Goal: Task Accomplishment & Management: Complete application form

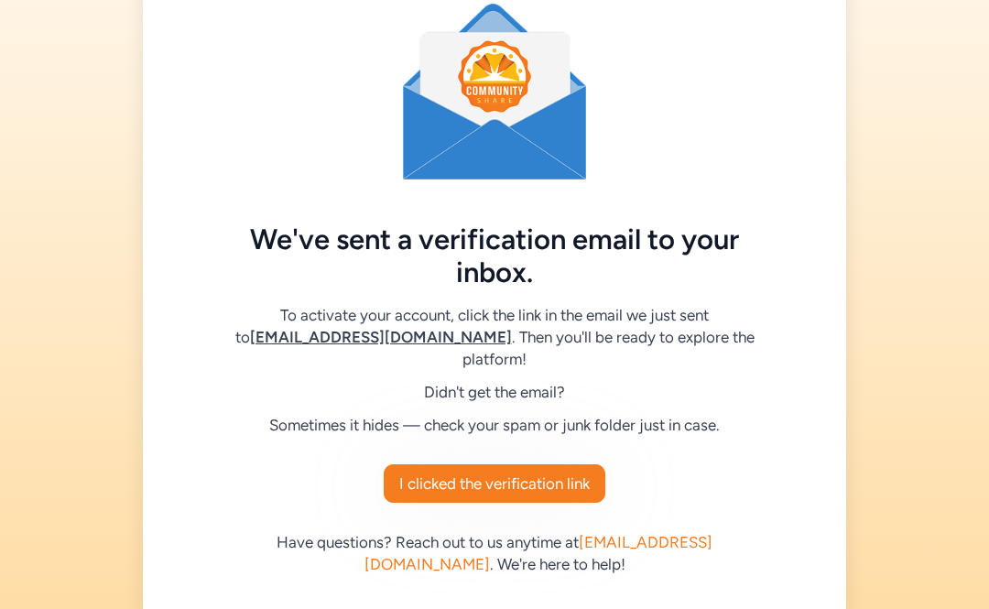
scroll to position [72, 0]
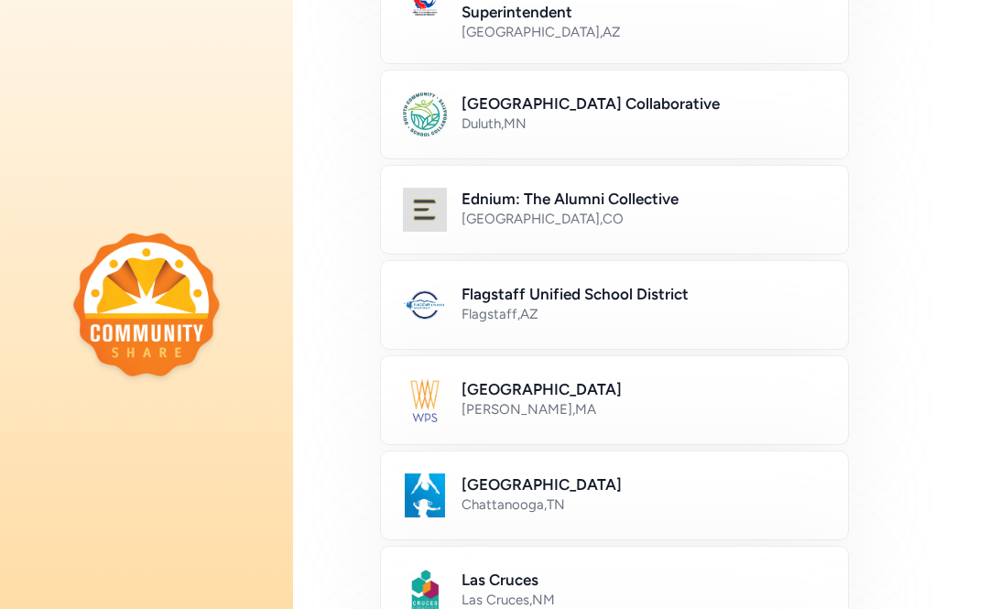
scroll to position [339, 0]
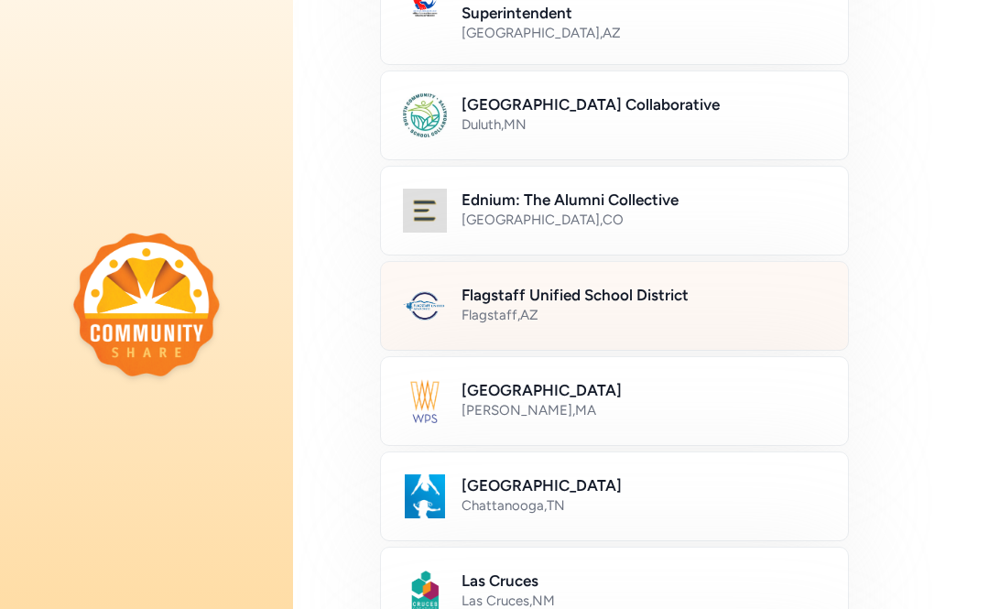
click at [462, 275] on div "Flagstaff Unified School District Flagstaff , AZ" at bounding box center [614, 306] width 469 height 90
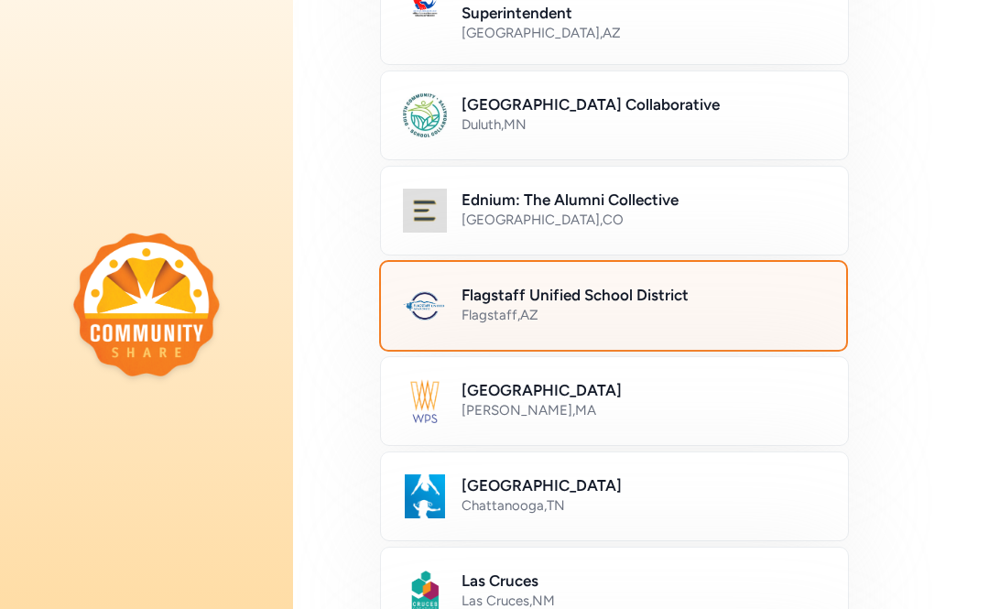
scroll to position [1142, 0]
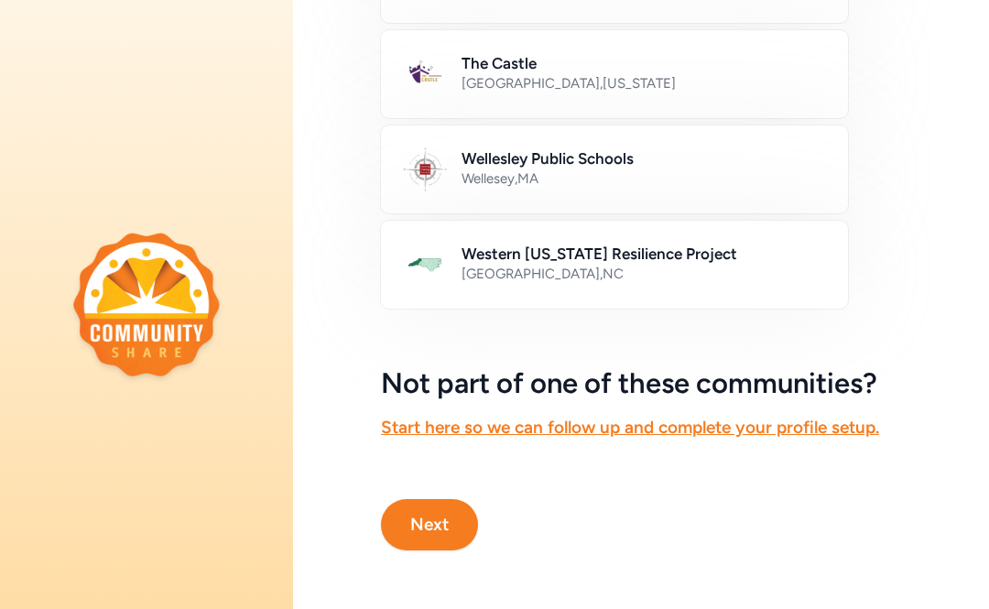
click at [449, 511] on button "Next" at bounding box center [429, 524] width 97 height 51
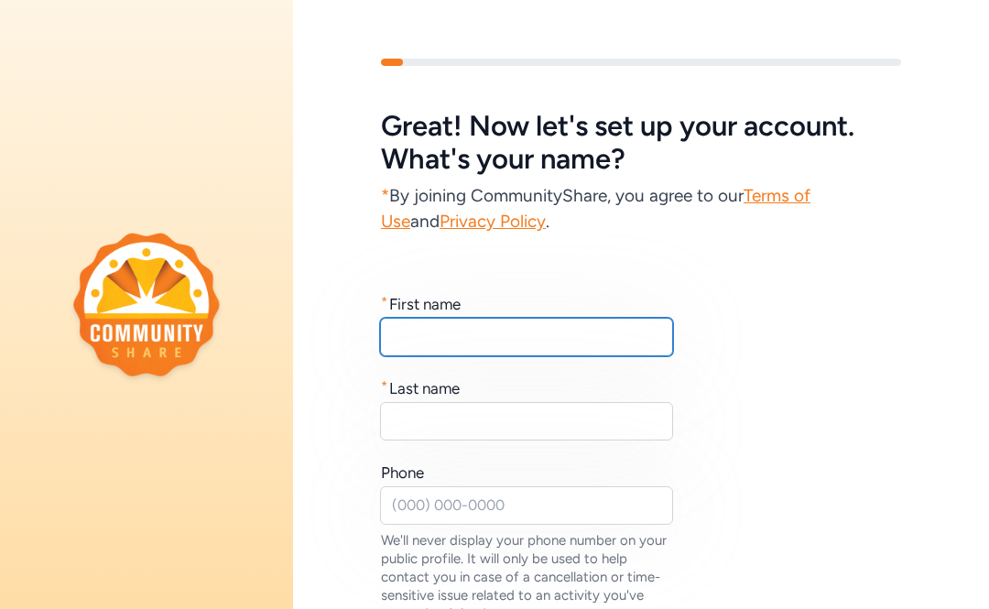
click at [530, 323] on input "text" at bounding box center [526, 337] width 293 height 38
type input "Ryan"
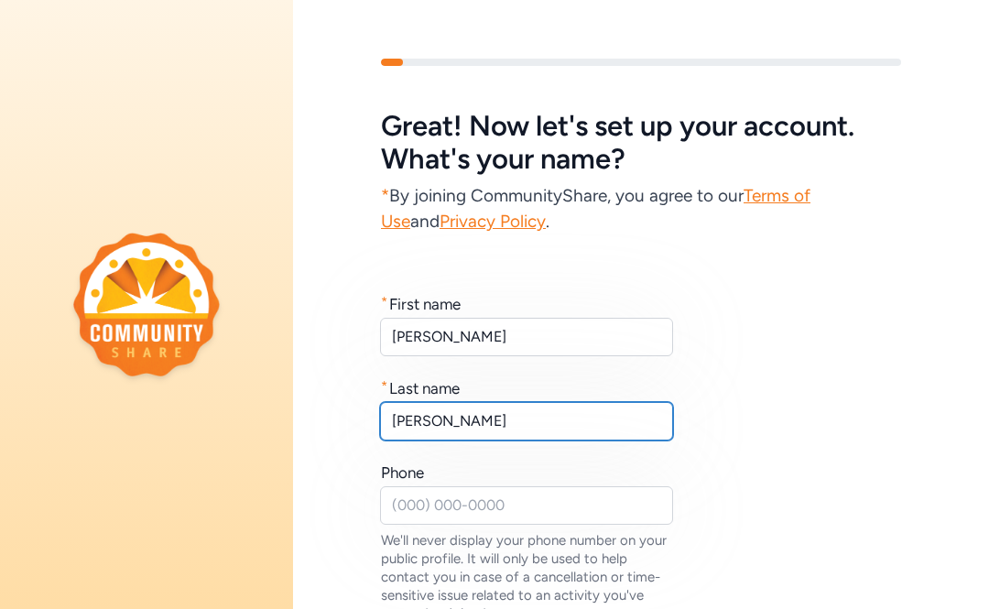
type input "Strickland"
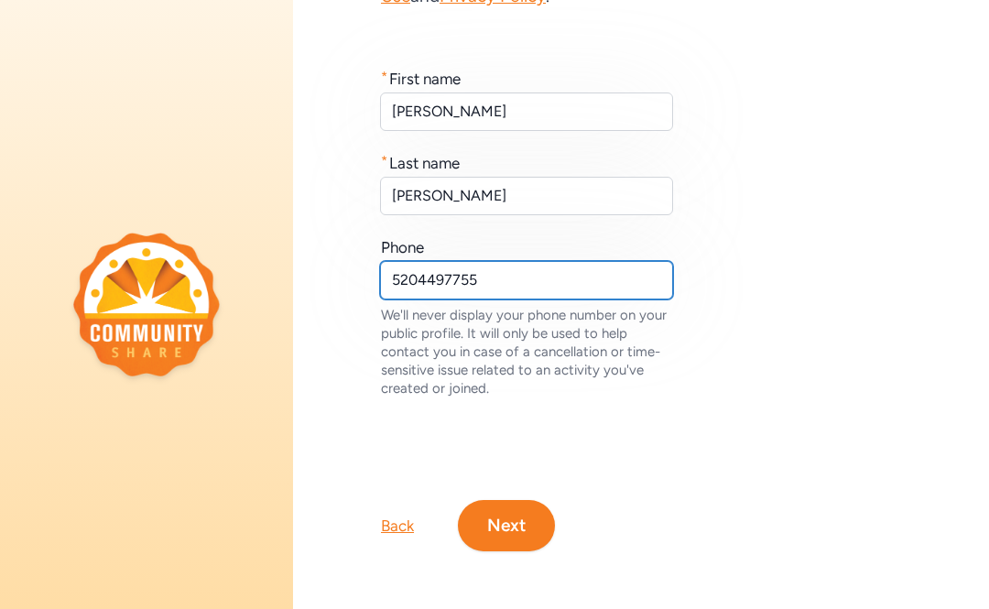
scroll to position [226, 0]
type input "5204497755"
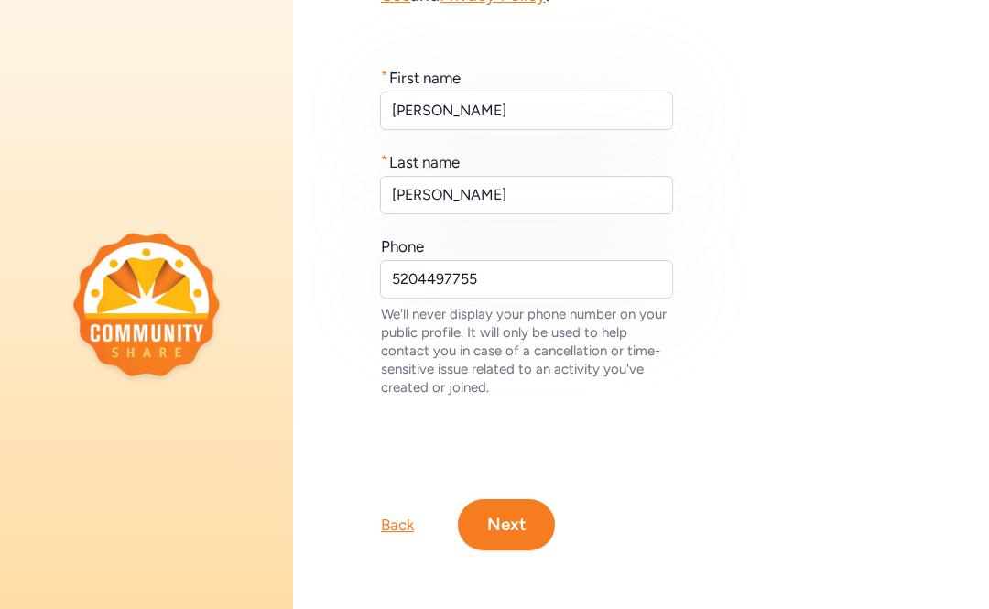
click at [513, 535] on button "Next" at bounding box center [506, 524] width 97 height 51
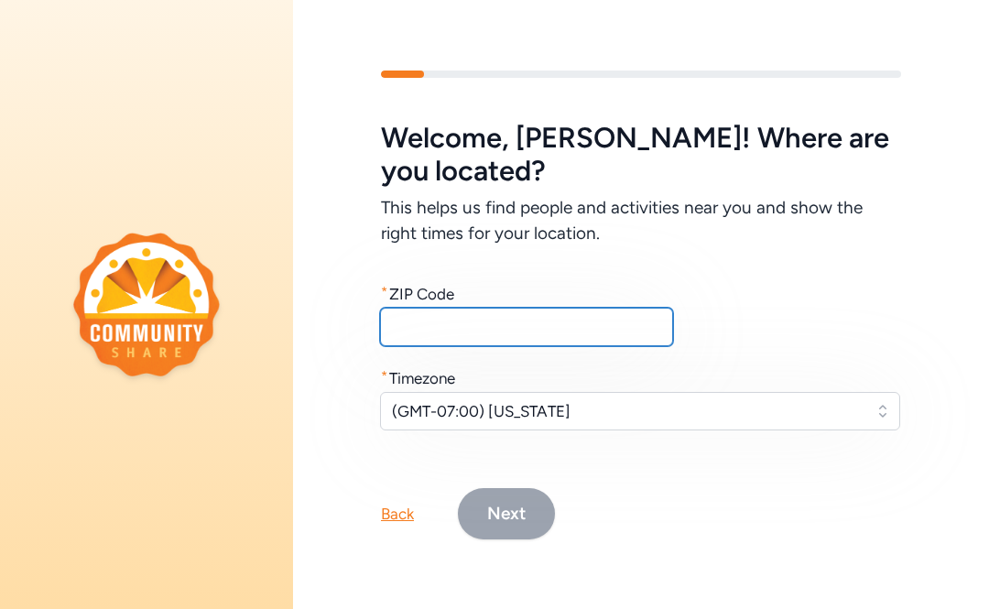
click at [514, 324] on input "text" at bounding box center [526, 327] width 293 height 38
type input "86004"
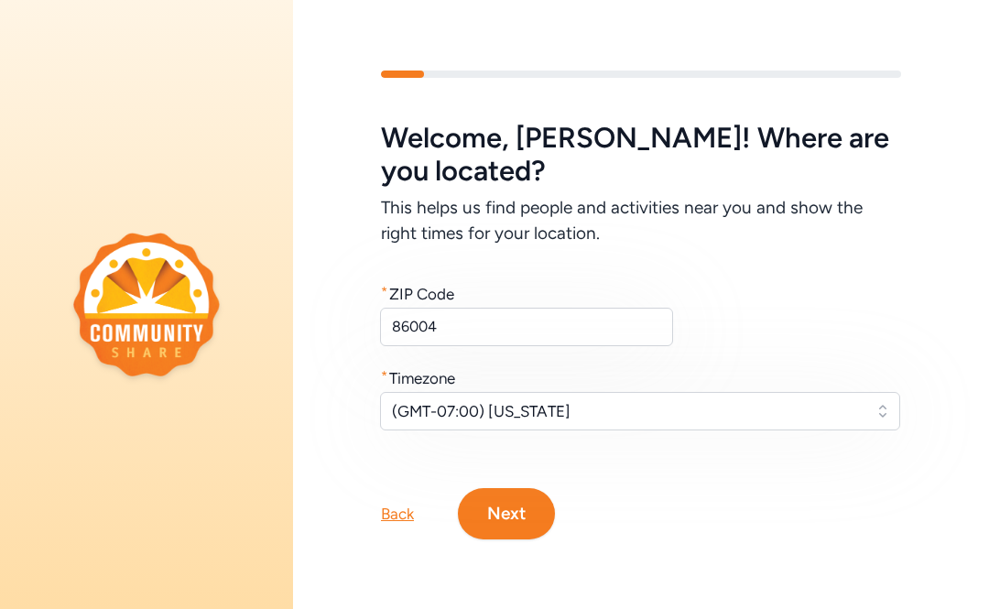
click at [508, 493] on button "Next" at bounding box center [506, 513] width 97 height 51
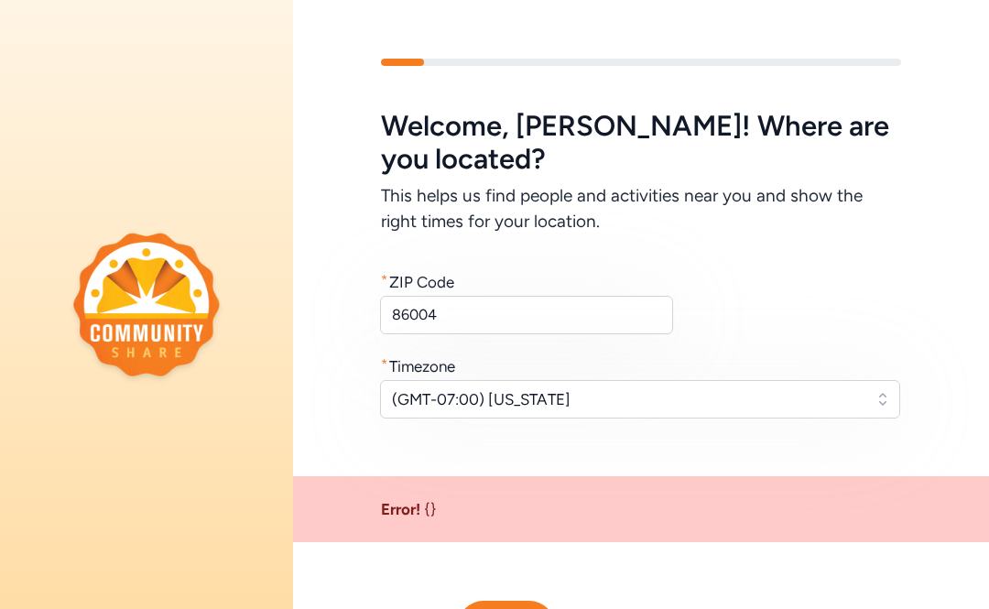
scroll to position [102, 0]
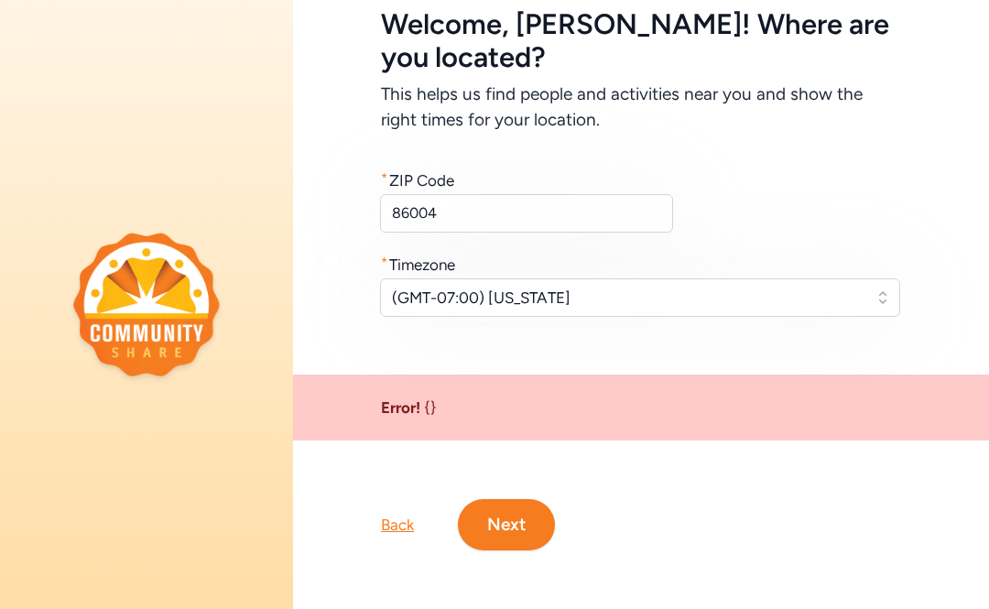
click at [497, 518] on button "Next" at bounding box center [506, 524] width 97 height 51
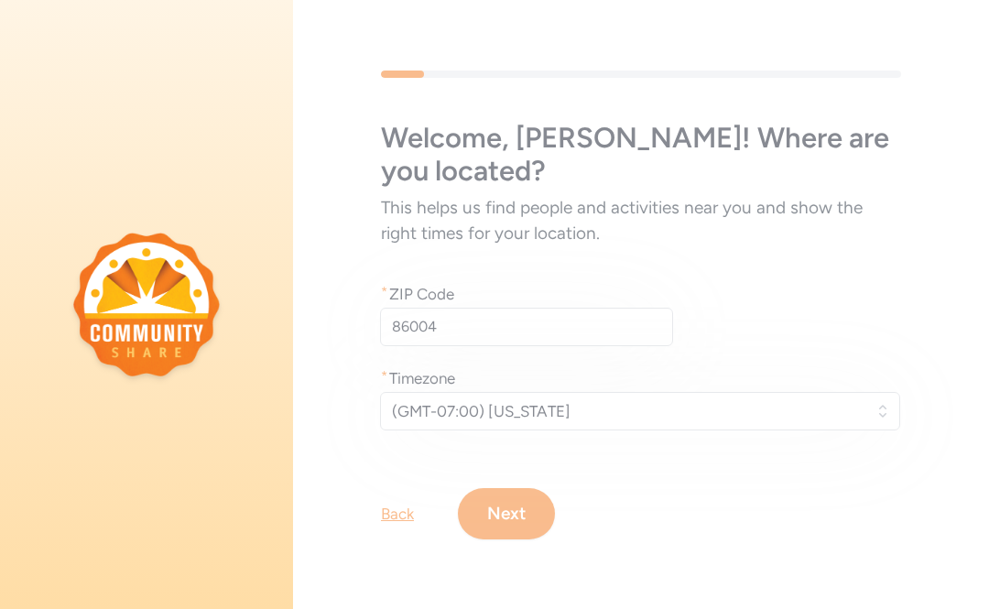
scroll to position [0, 0]
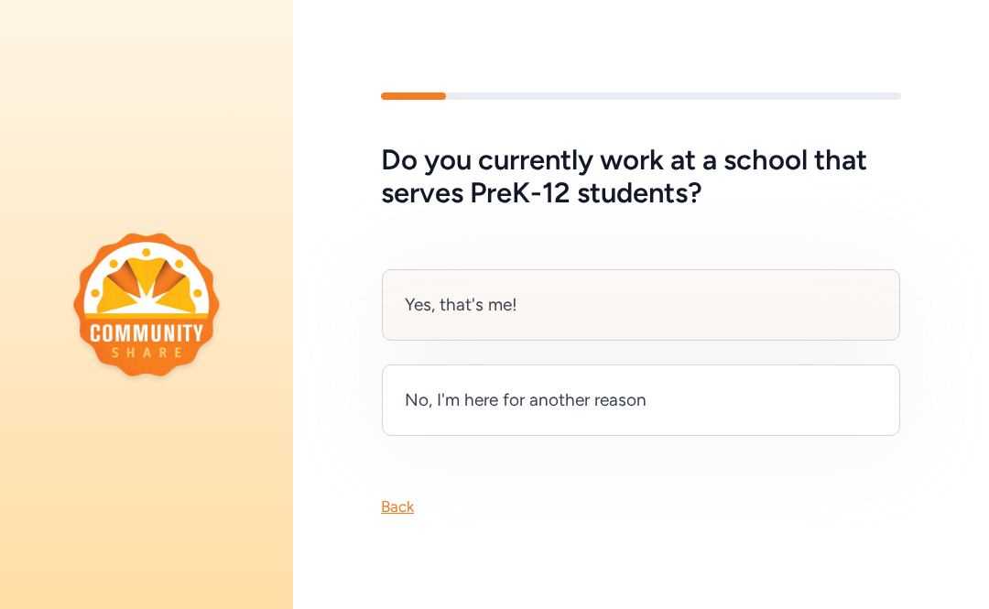
click at [493, 303] on div "Yes, that's me!" at bounding box center [461, 305] width 113 height 26
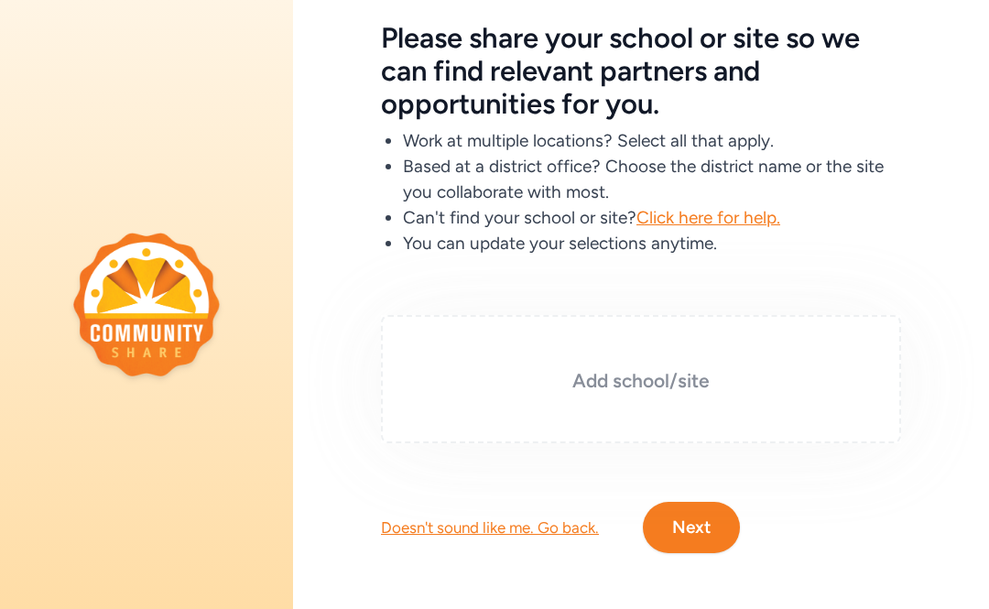
scroll to position [89, 0]
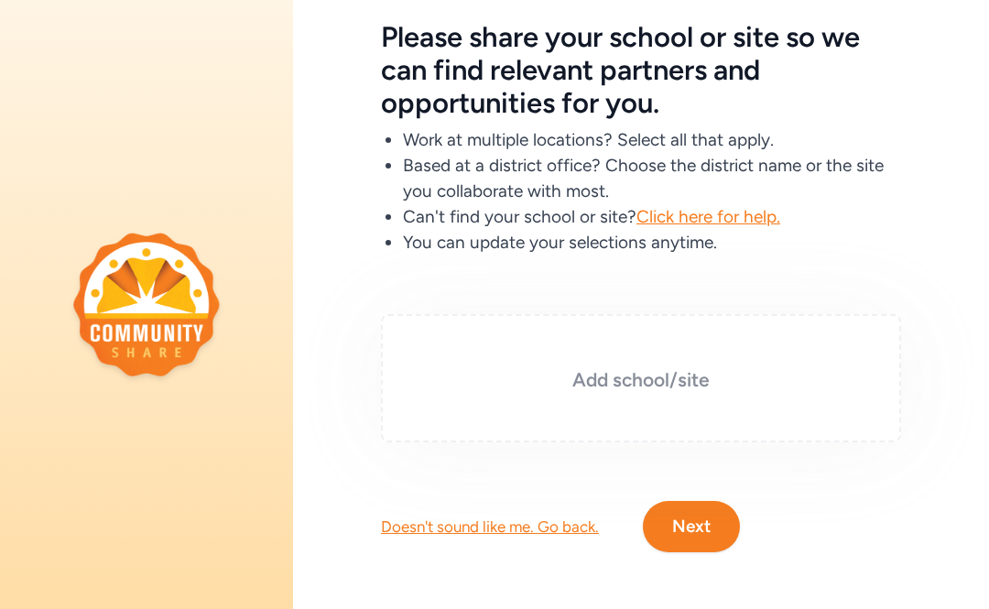
click at [588, 401] on div "Add school/site" at bounding box center [641, 378] width 520 height 128
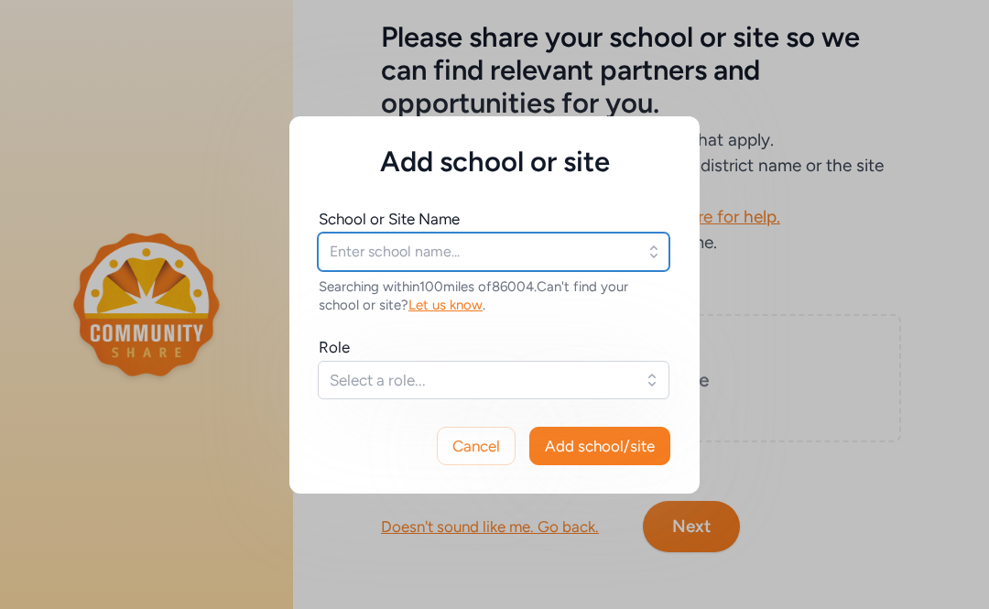
click at [495, 261] on input "text" at bounding box center [494, 252] width 352 height 38
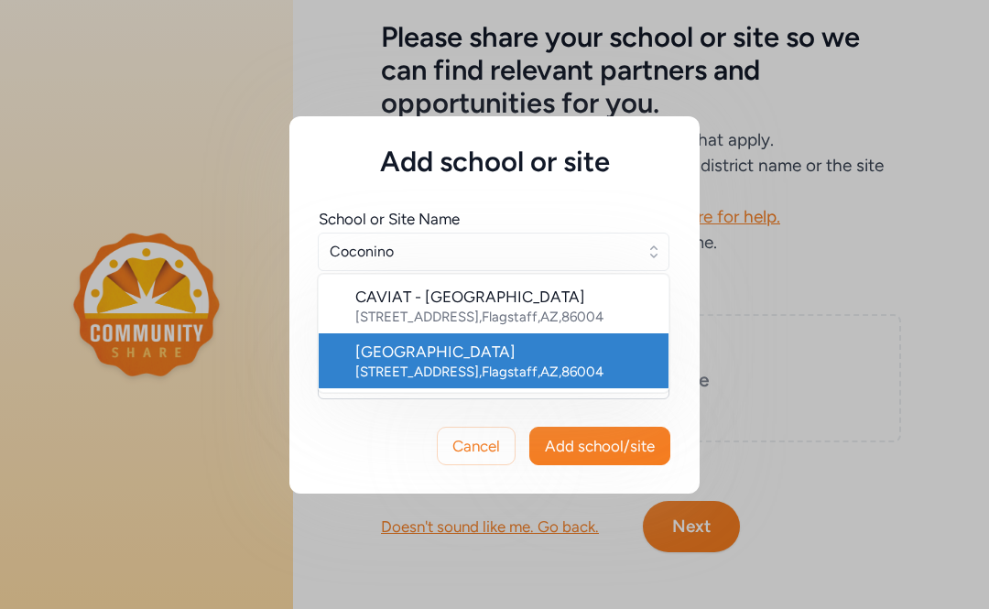
click at [460, 339] on li "Coconino High School 2801 N Izabel St , Flagstaff , AZ , 86004" at bounding box center [494, 360] width 350 height 55
type input "Coconino High School"
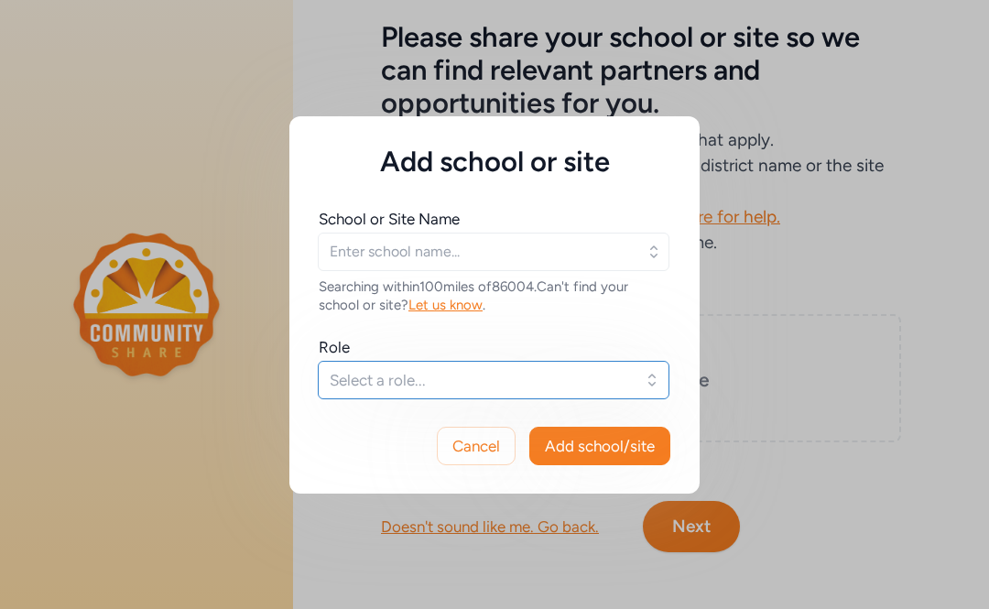
click at [438, 384] on span "Select a role..." at bounding box center [481, 380] width 302 height 22
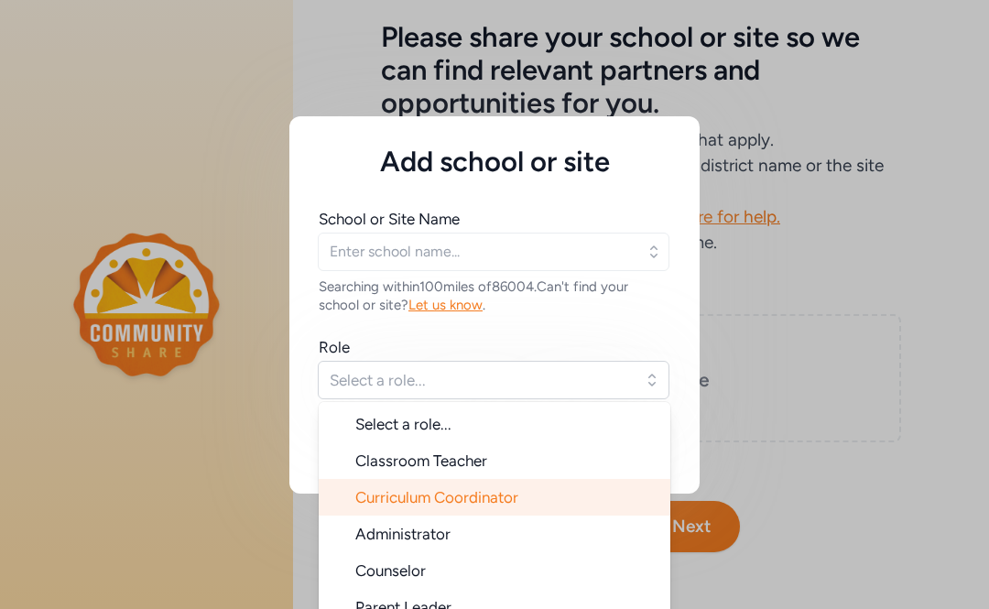
type input "Coconino High School"
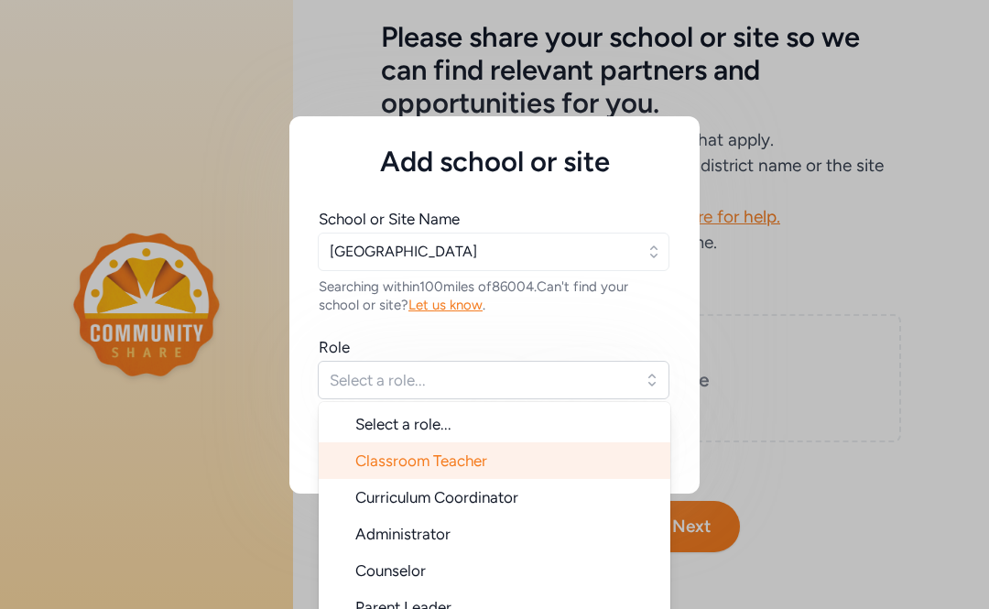
click at [445, 453] on span "Classroom Teacher" at bounding box center [421, 460] width 132 height 18
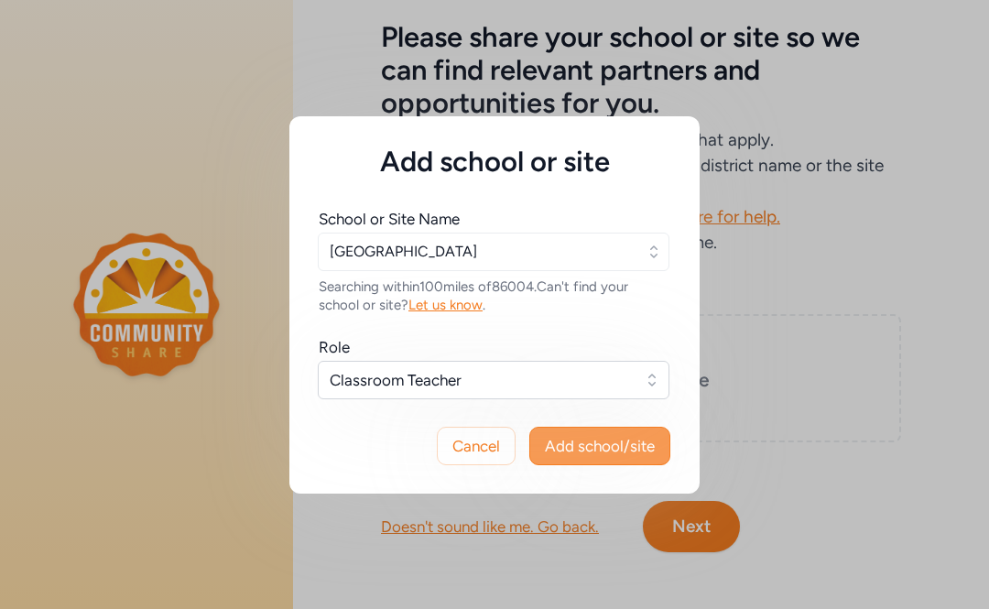
click at [586, 448] on span "Add school/site" at bounding box center [600, 446] width 110 height 22
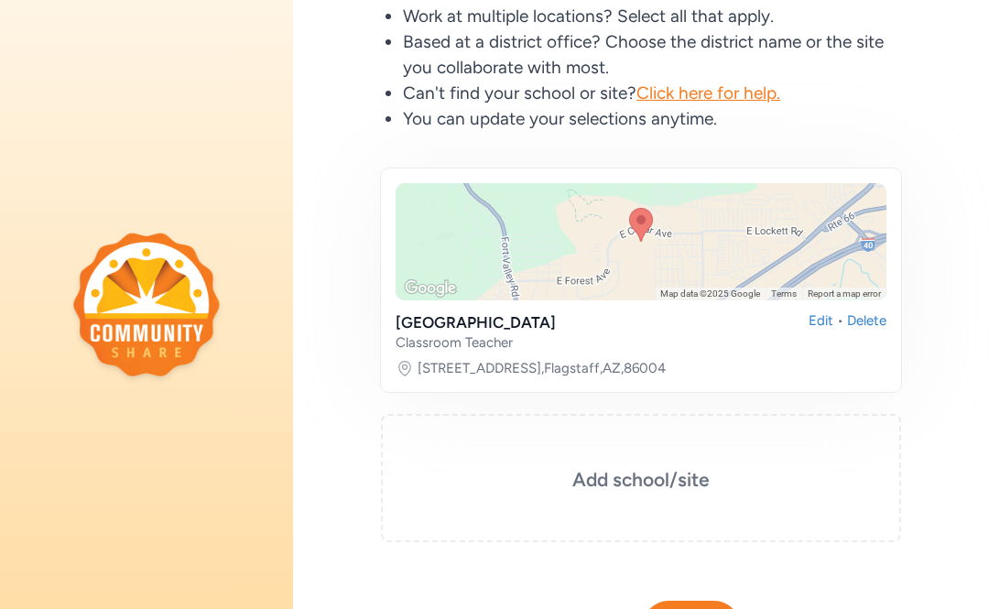
scroll to position [314, 0]
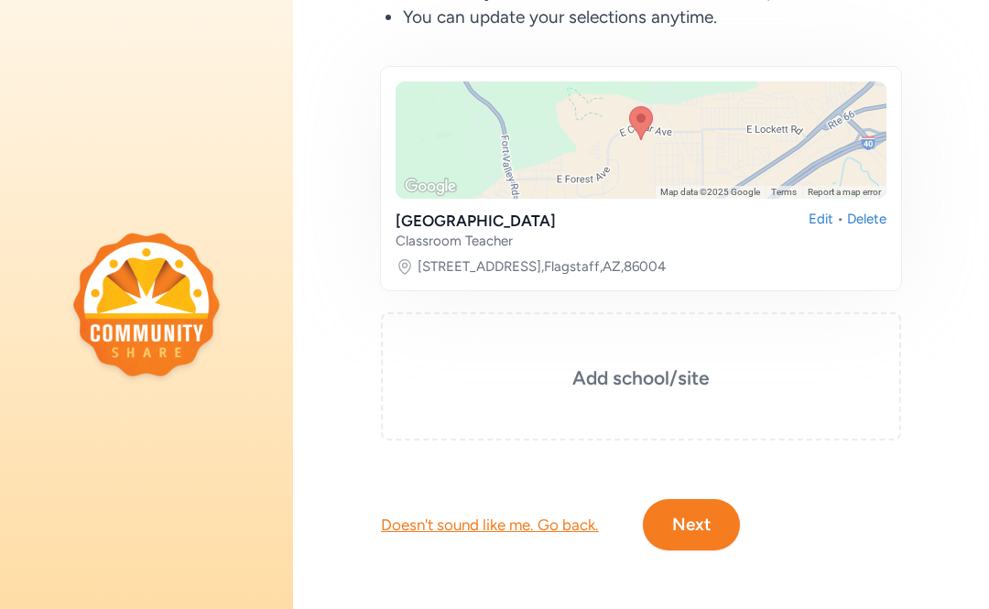
click at [680, 523] on button "Next" at bounding box center [691, 524] width 97 height 51
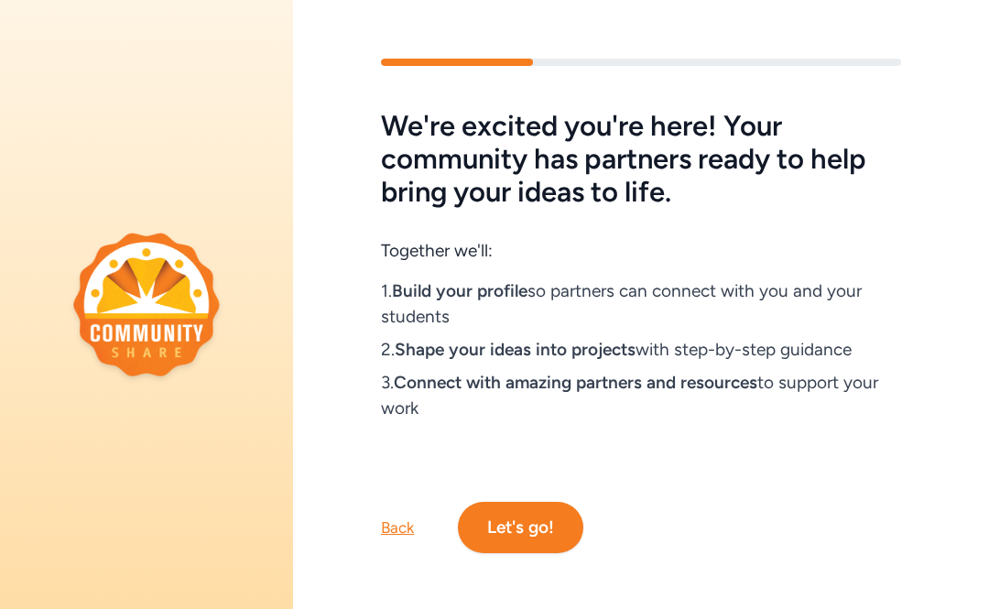
click at [530, 518] on button "Let's go!" at bounding box center [520, 527] width 125 height 51
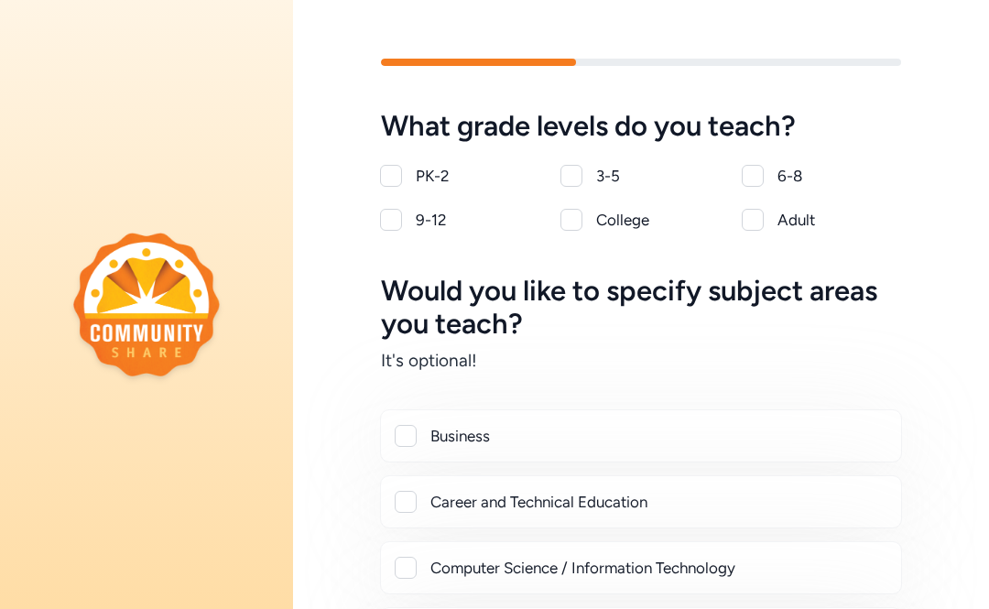
click at [416, 230] on div "9-12" at bounding box center [478, 220] width 124 height 22
checkbox input "true"
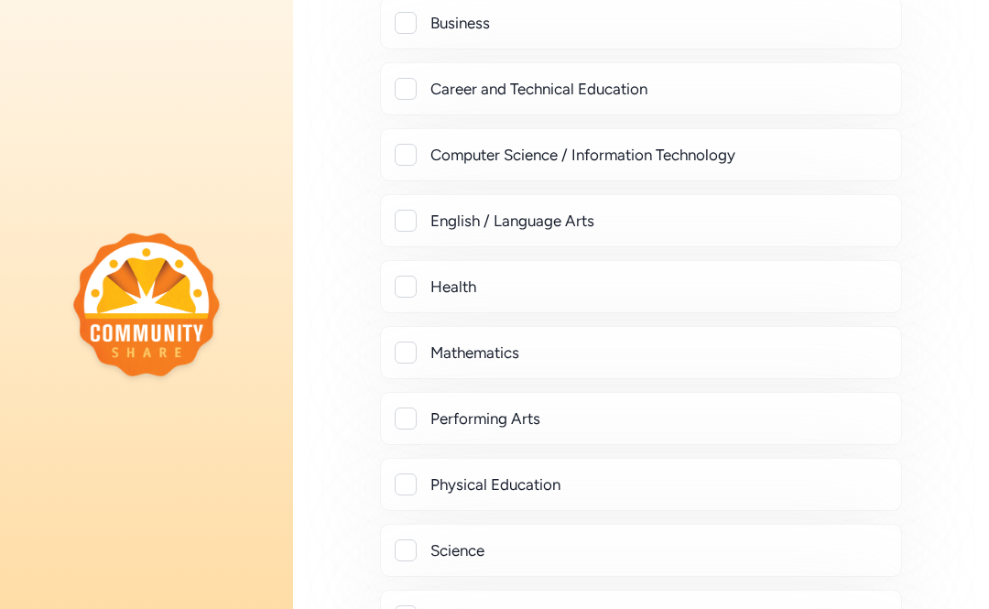
scroll to position [437, 0]
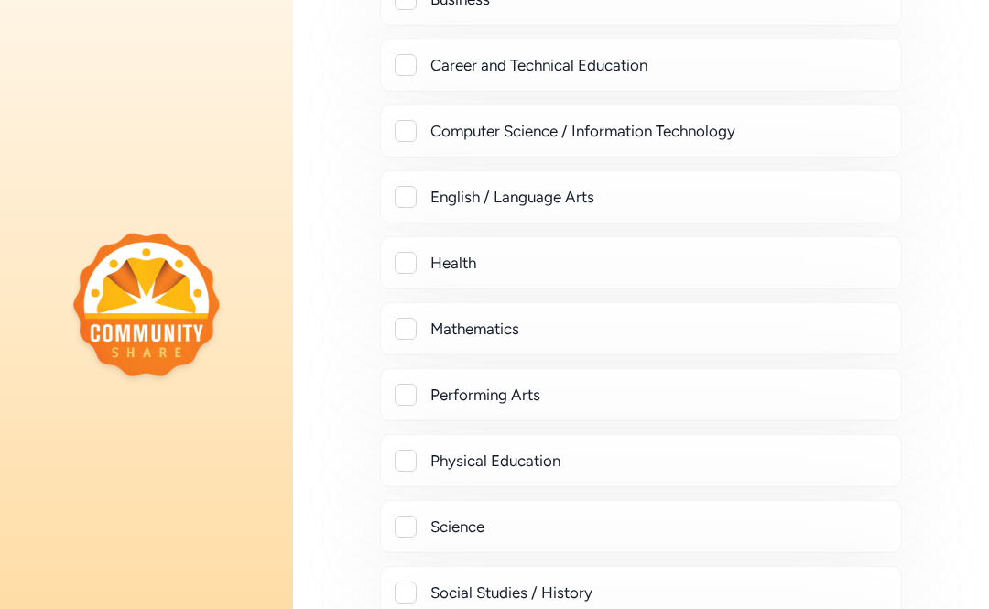
click at [407, 325] on div at bounding box center [406, 329] width 22 height 22
checkbox input "true"
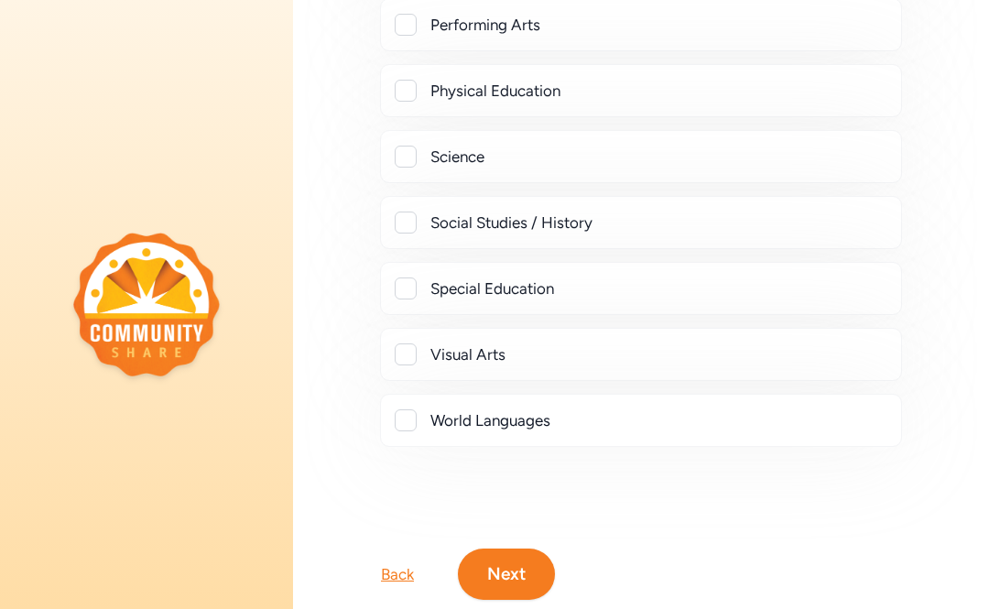
scroll to position [902, 0]
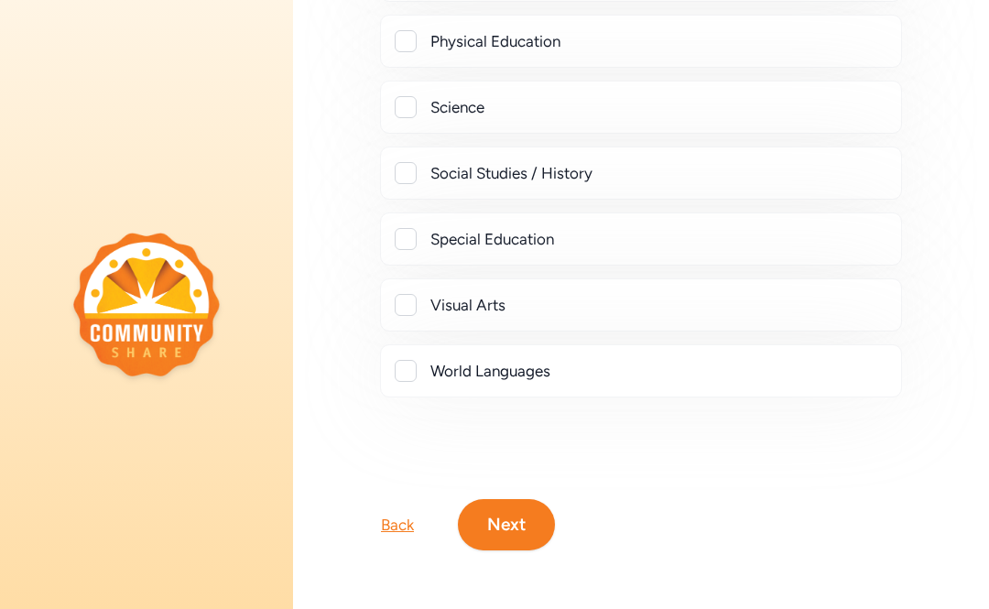
click at [497, 523] on button "Next" at bounding box center [506, 524] width 97 height 51
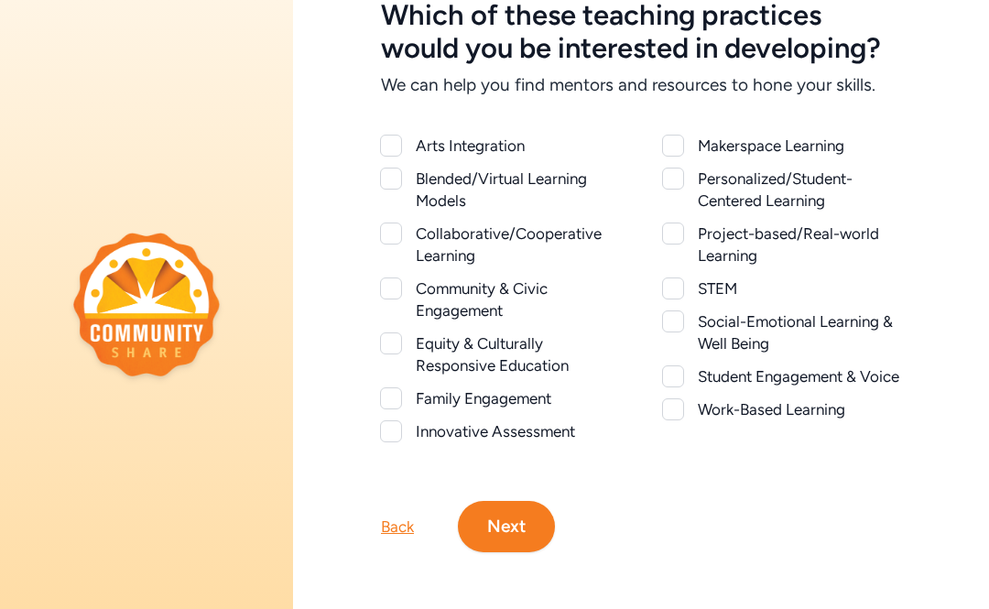
scroll to position [113, 0]
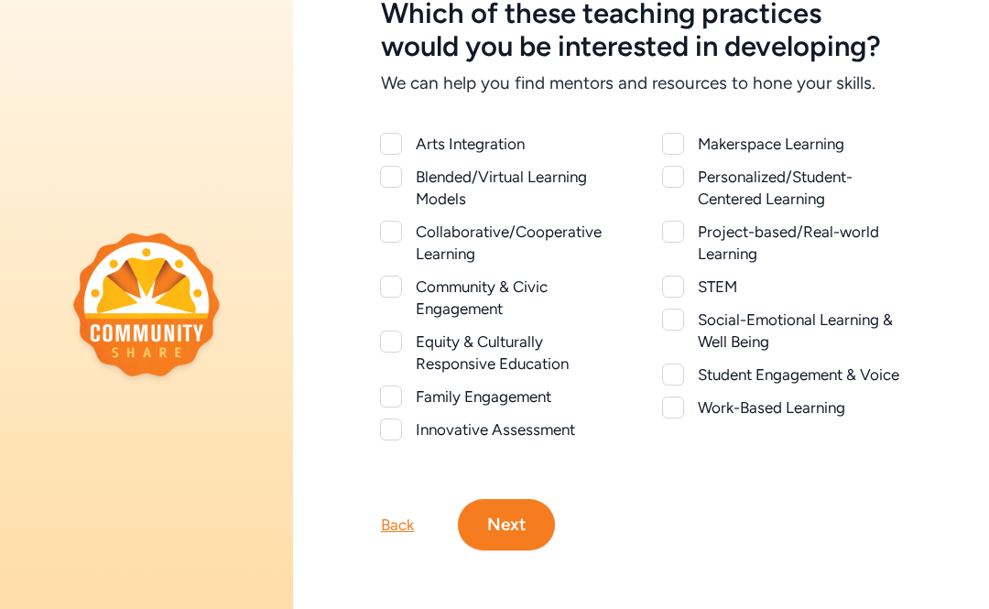
click at [678, 238] on div at bounding box center [673, 232] width 22 height 22
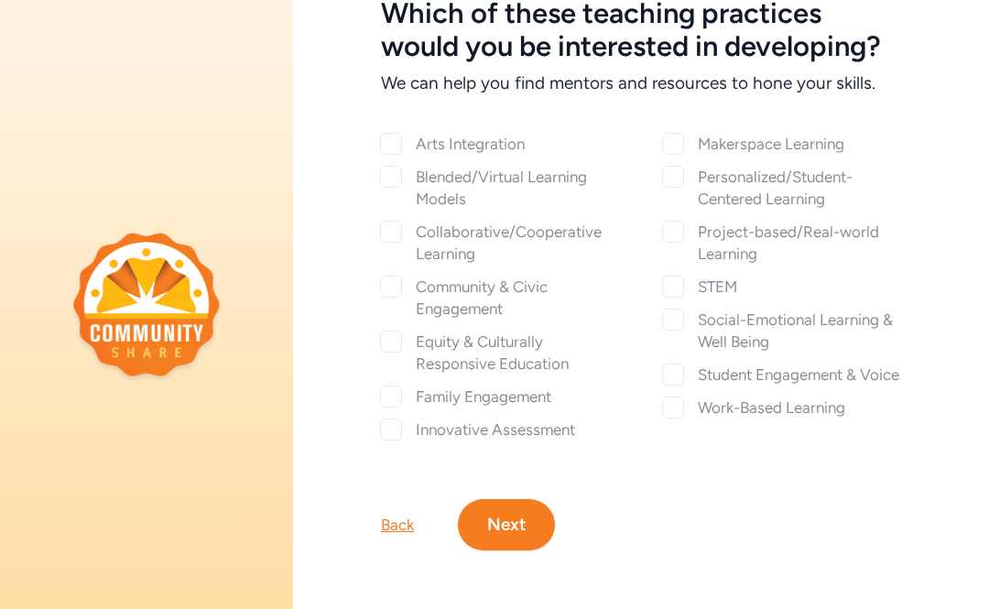
checkbox input "true"
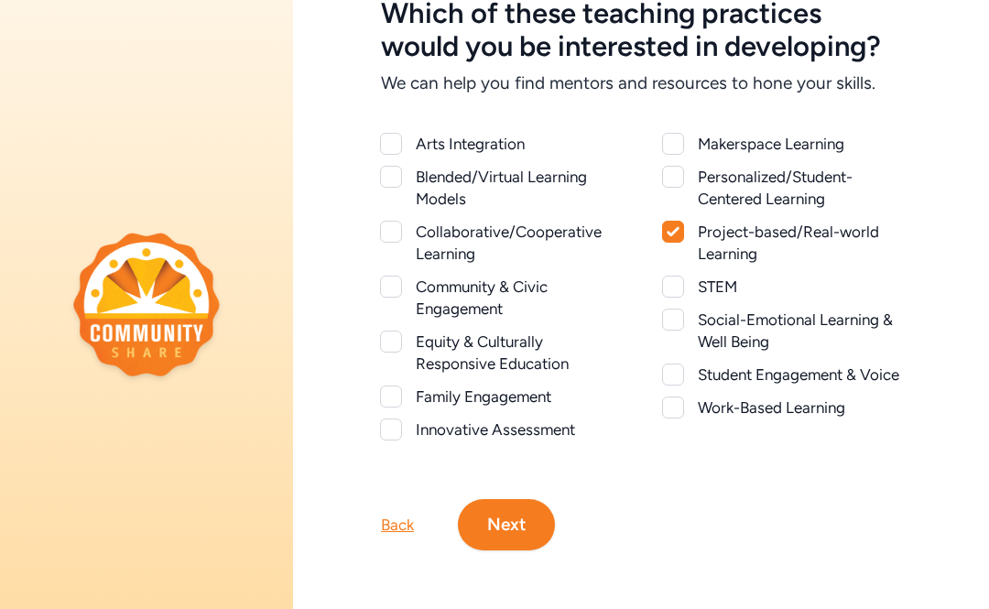
click at [496, 501] on button "Next" at bounding box center [506, 524] width 97 height 51
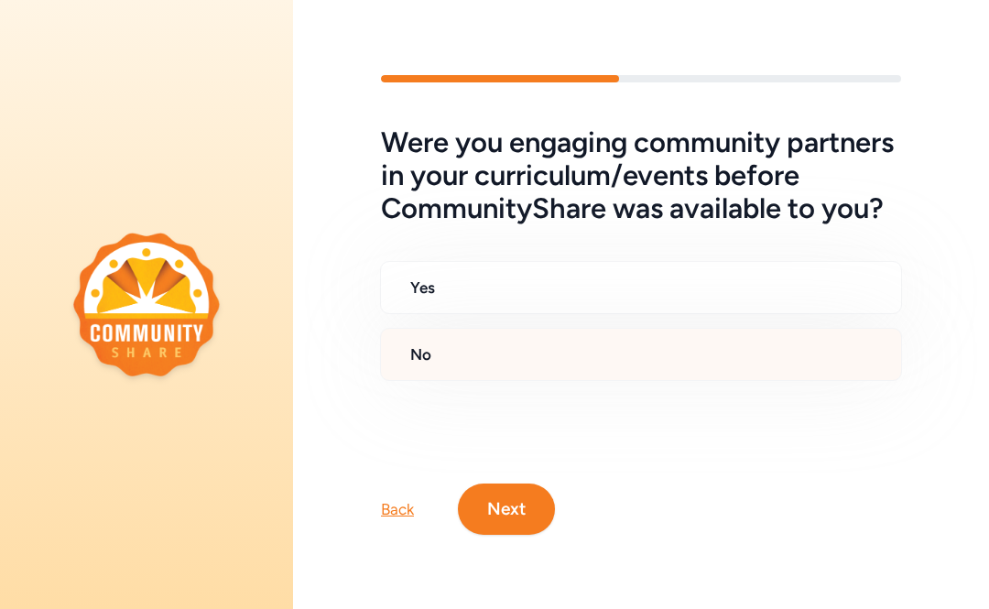
click at [482, 352] on h2 "No" at bounding box center [648, 354] width 476 height 22
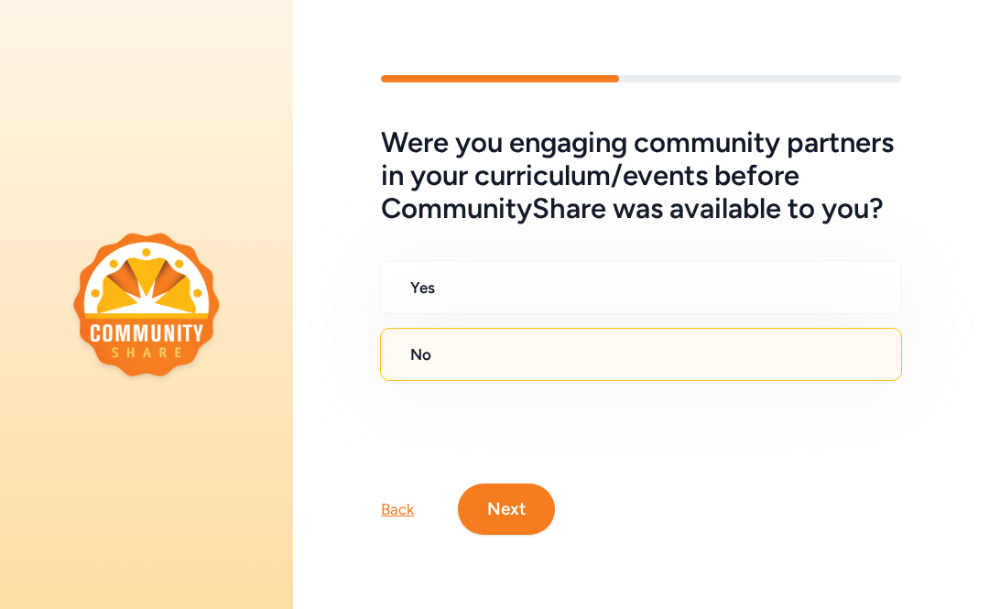
click at [509, 505] on button "Next" at bounding box center [506, 508] width 97 height 51
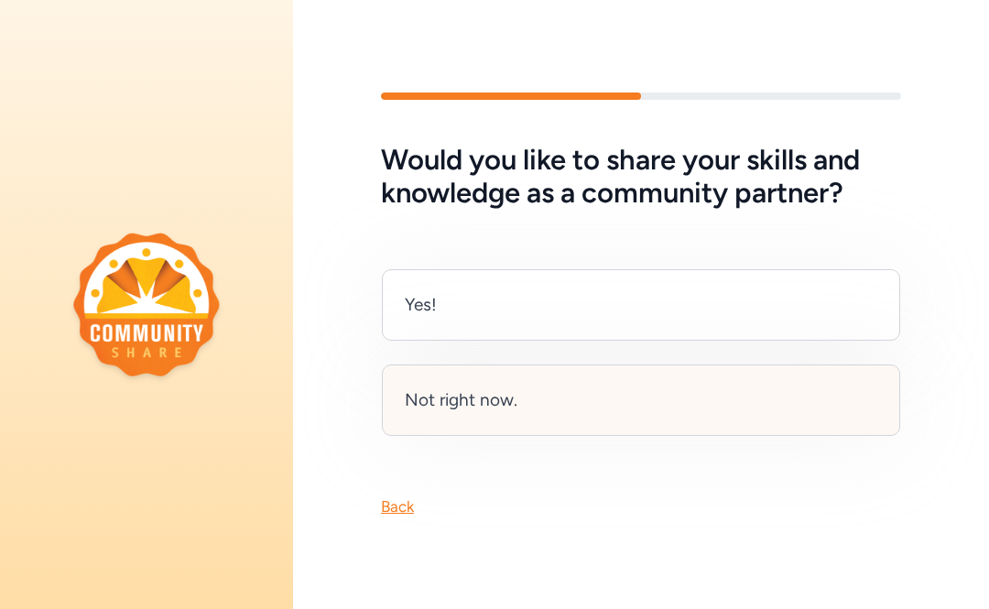
click at [462, 400] on div "Not right now." at bounding box center [461, 400] width 113 height 26
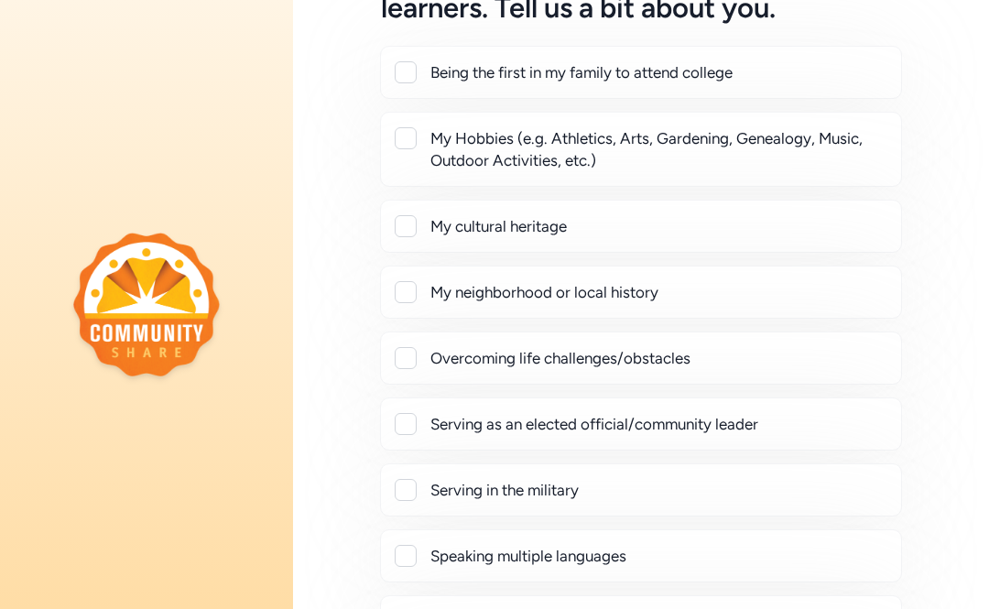
scroll to position [186, 0]
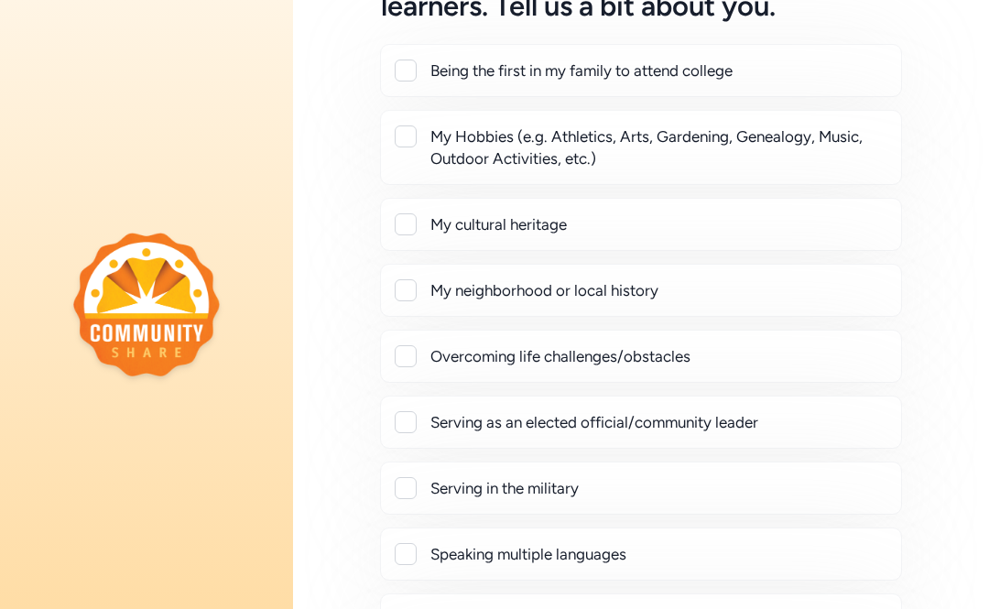
click at [539, 158] on div "My Hobbies (e.g. Athletics, Arts, Gardening, Genealogy, Music, Outdoor Activiti…" at bounding box center [658, 147] width 456 height 44
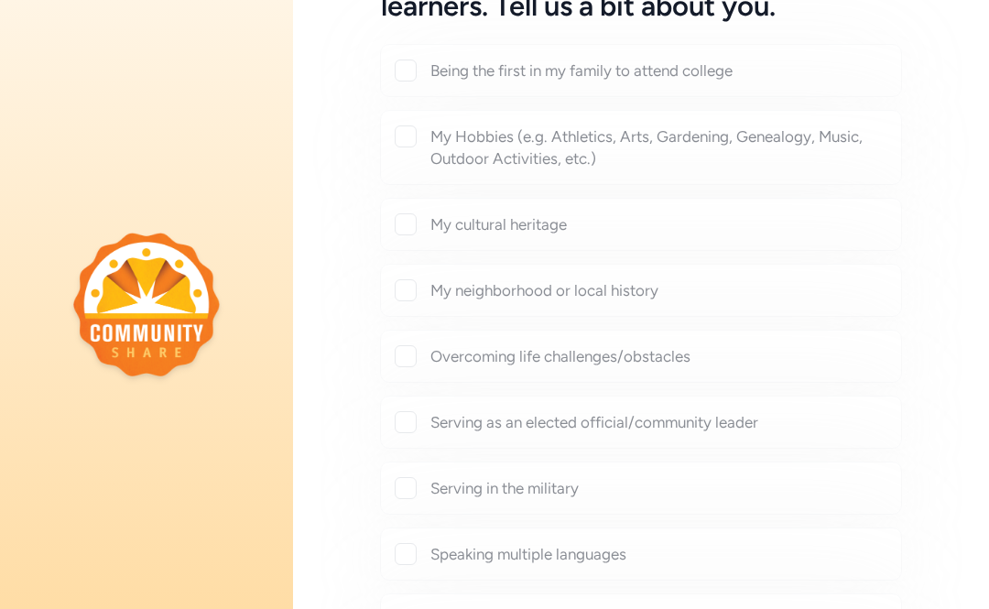
checkbox input "true"
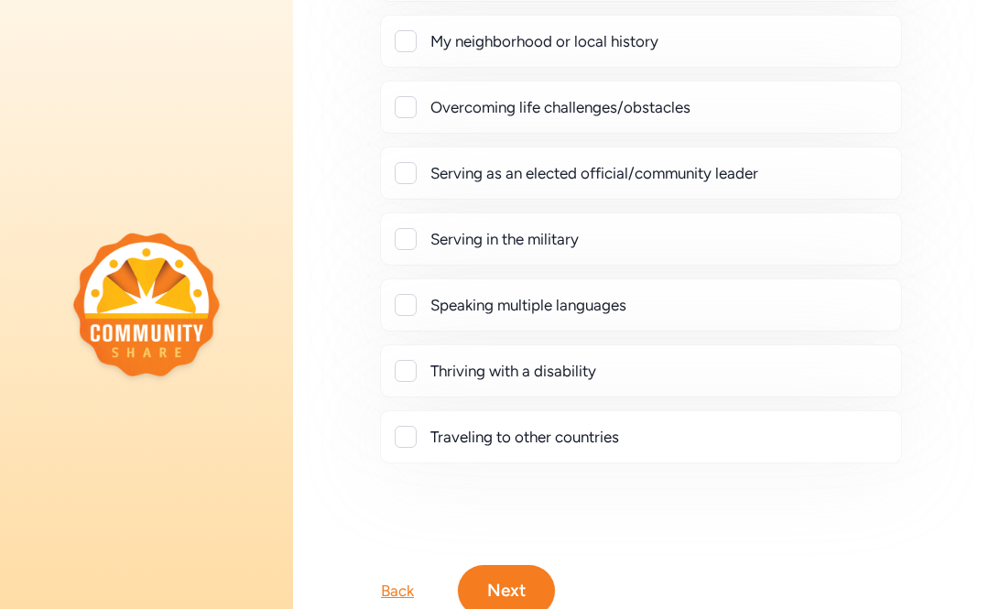
scroll to position [547, 0]
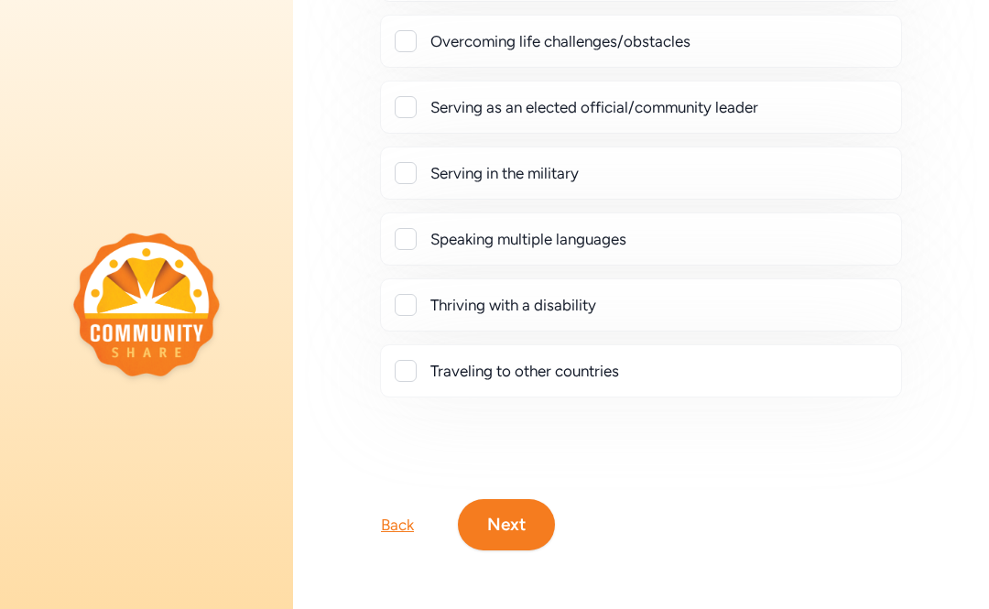
click at [508, 502] on button "Next" at bounding box center [506, 524] width 97 height 51
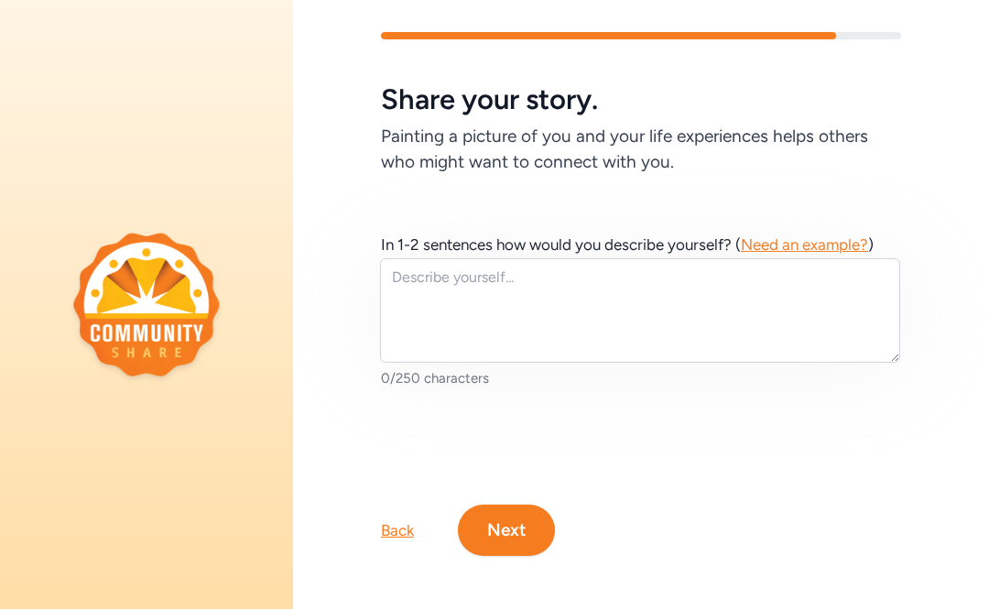
scroll to position [32, 0]
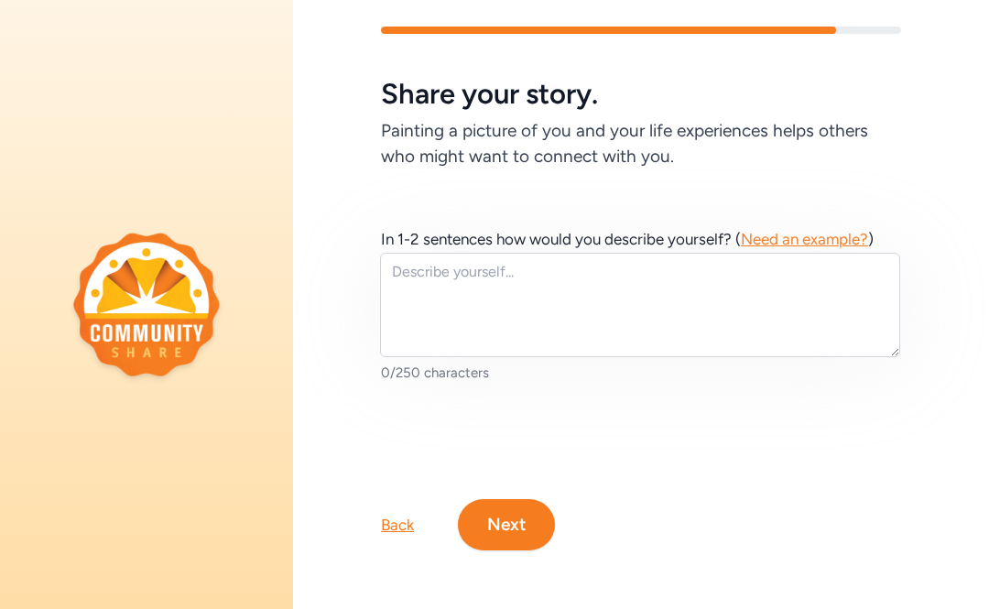
click at [504, 521] on button "Next" at bounding box center [506, 524] width 97 height 51
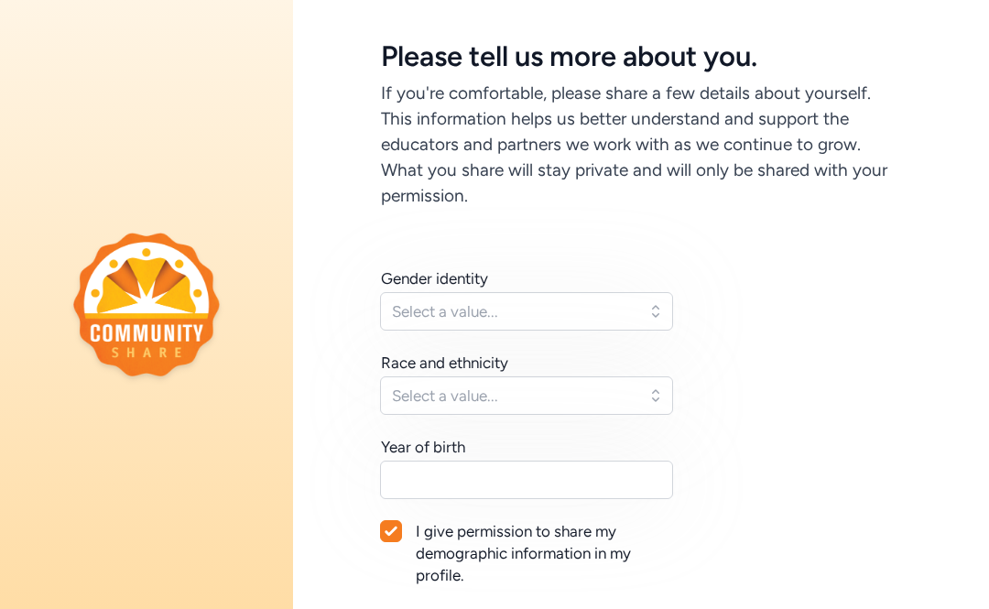
scroll to position [107, 0]
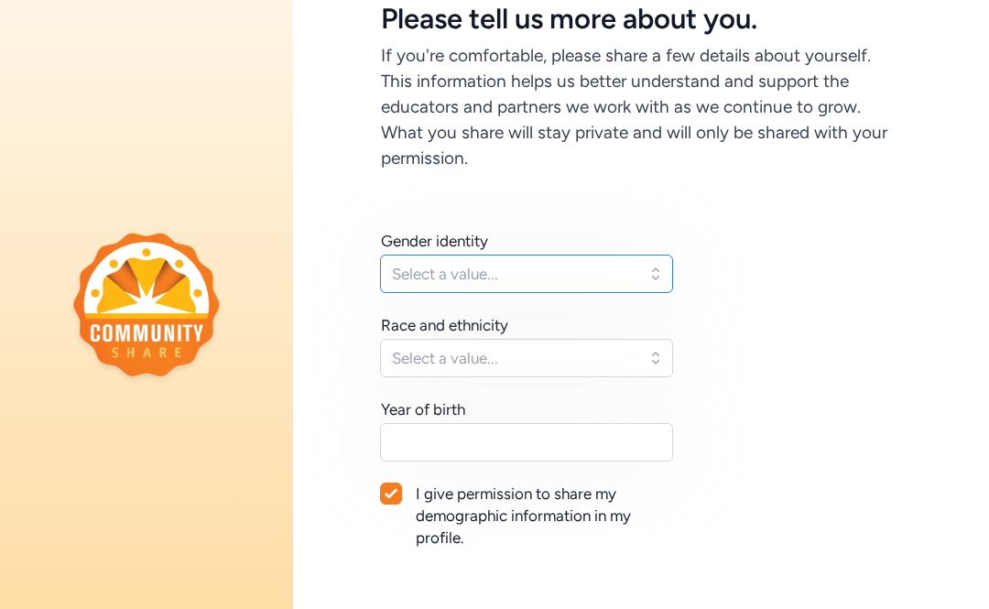
click at [542, 268] on span "Select a value..." at bounding box center [514, 274] width 244 height 22
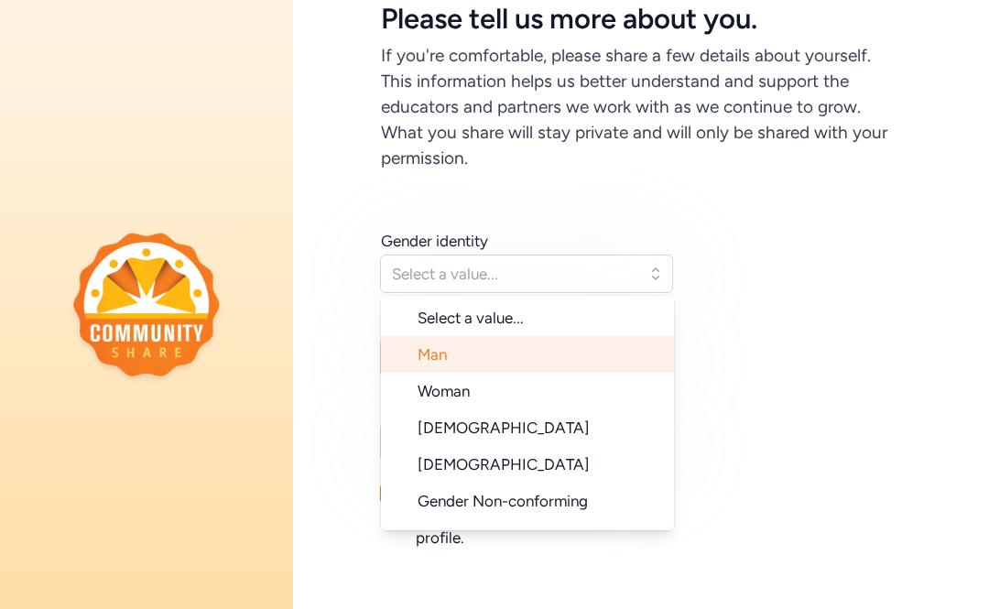
click at [561, 358] on li "Man" at bounding box center [527, 354] width 293 height 37
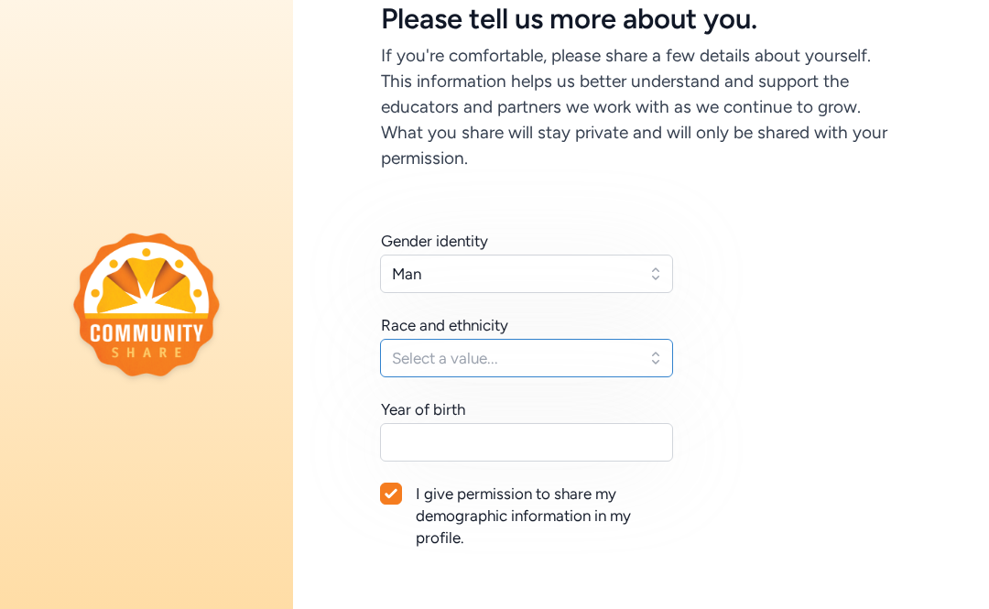
click at [536, 369] on button "Select a value..." at bounding box center [526, 358] width 293 height 38
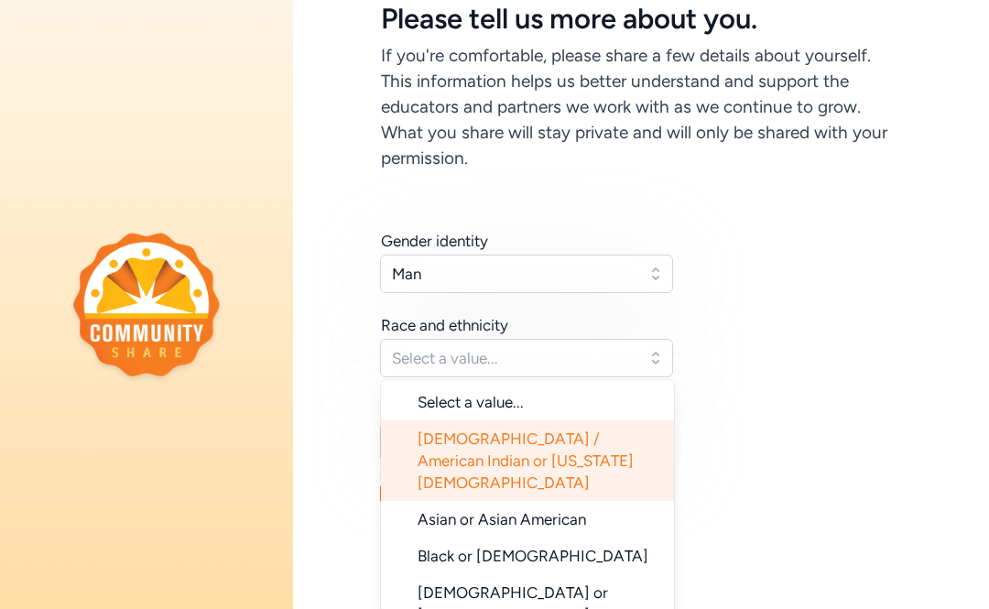
click at [532, 438] on span "Native American / American Indian or Alaska Native" at bounding box center [525, 460] width 216 height 62
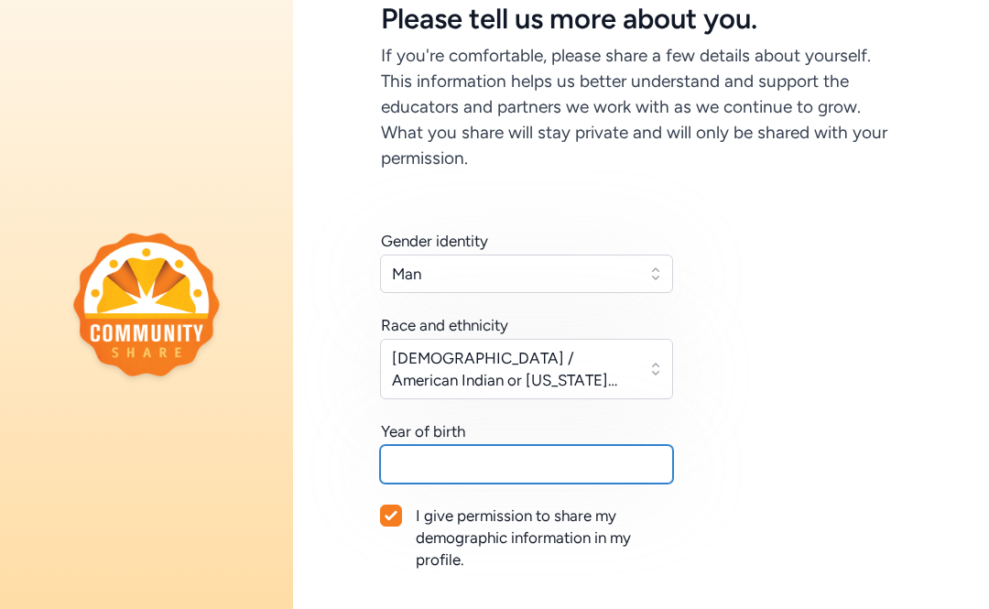
click at [521, 467] on input "text" at bounding box center [526, 464] width 293 height 38
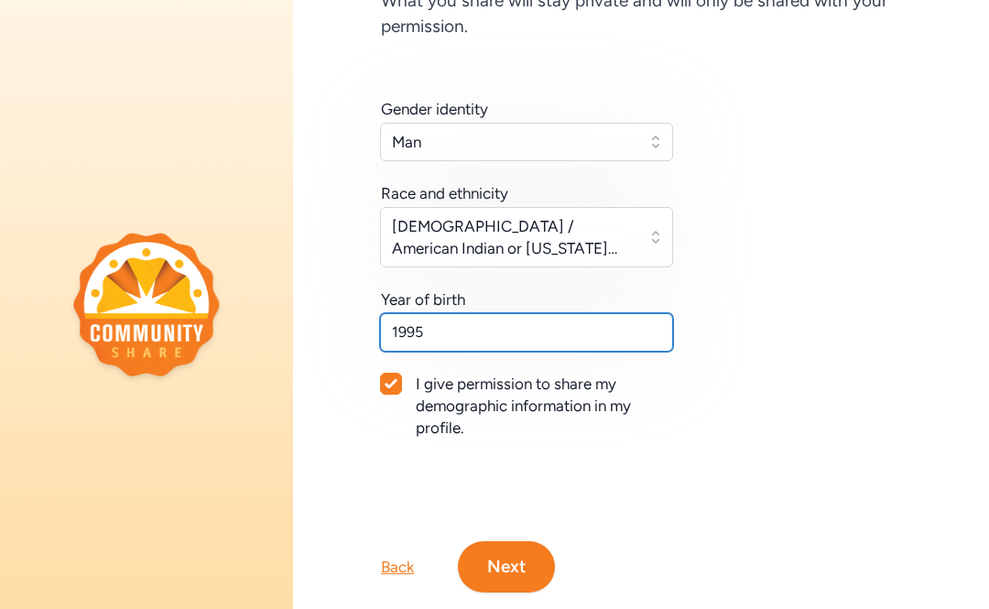
scroll to position [281, 0]
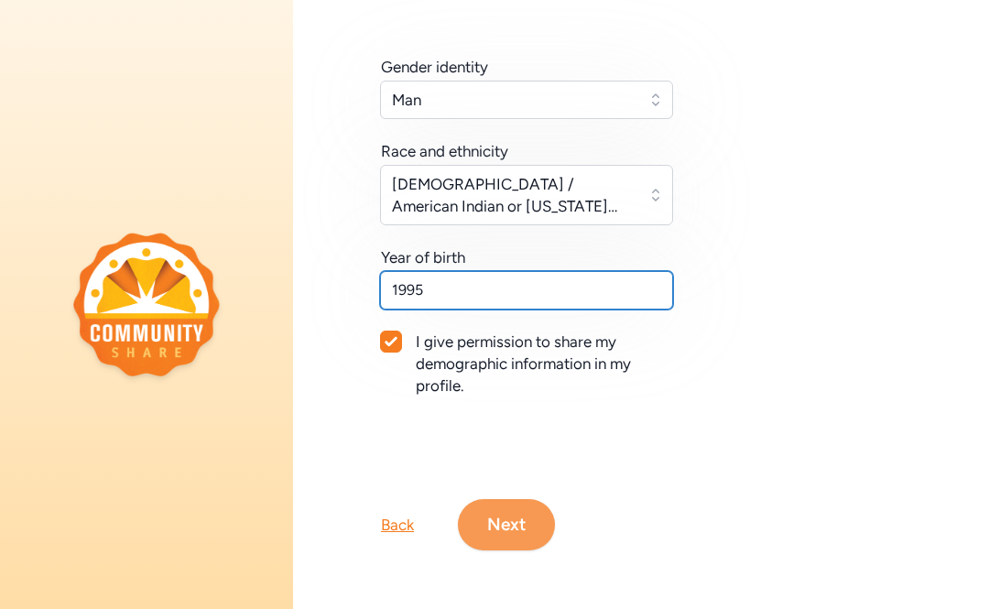
type input "1995"
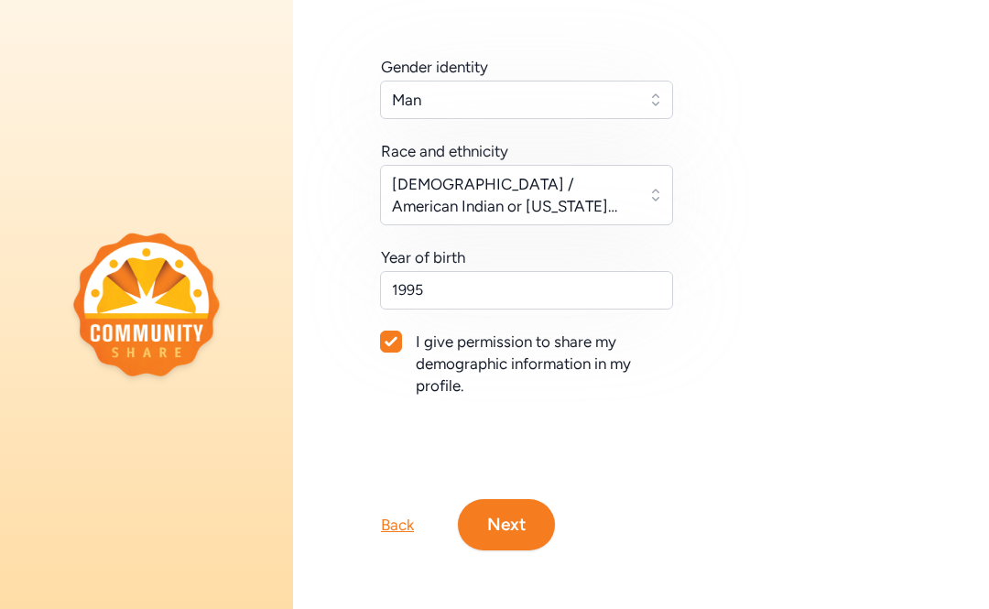
click at [489, 522] on button "Next" at bounding box center [506, 524] width 97 height 51
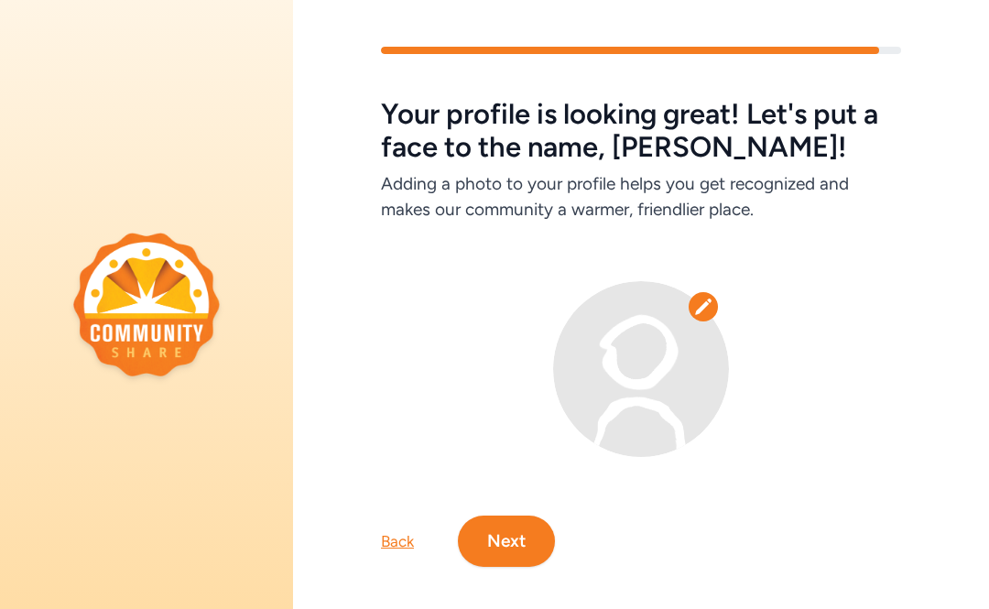
scroll to position [28, 0]
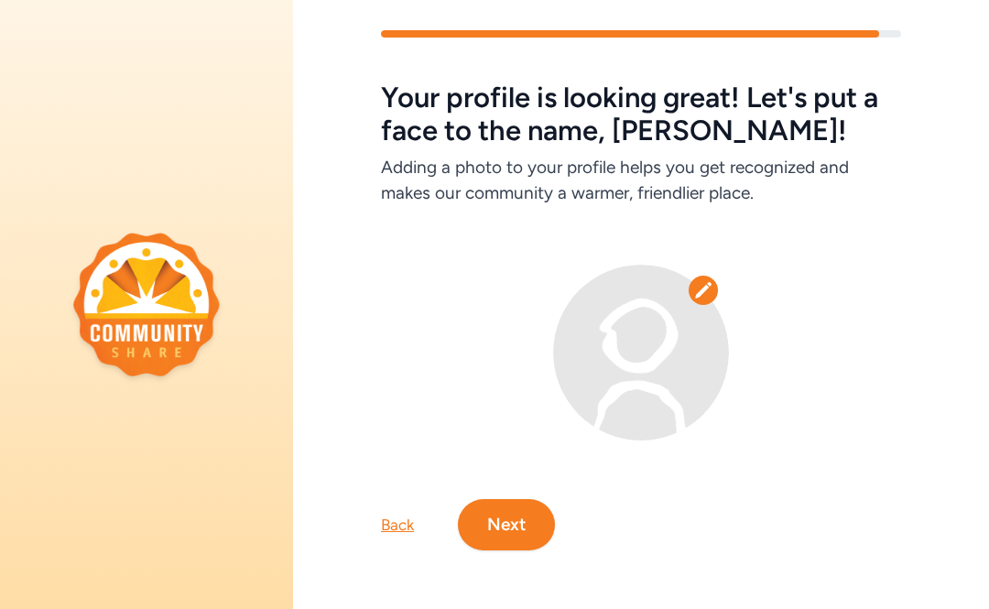
click at [510, 534] on button "Next" at bounding box center [506, 524] width 97 height 51
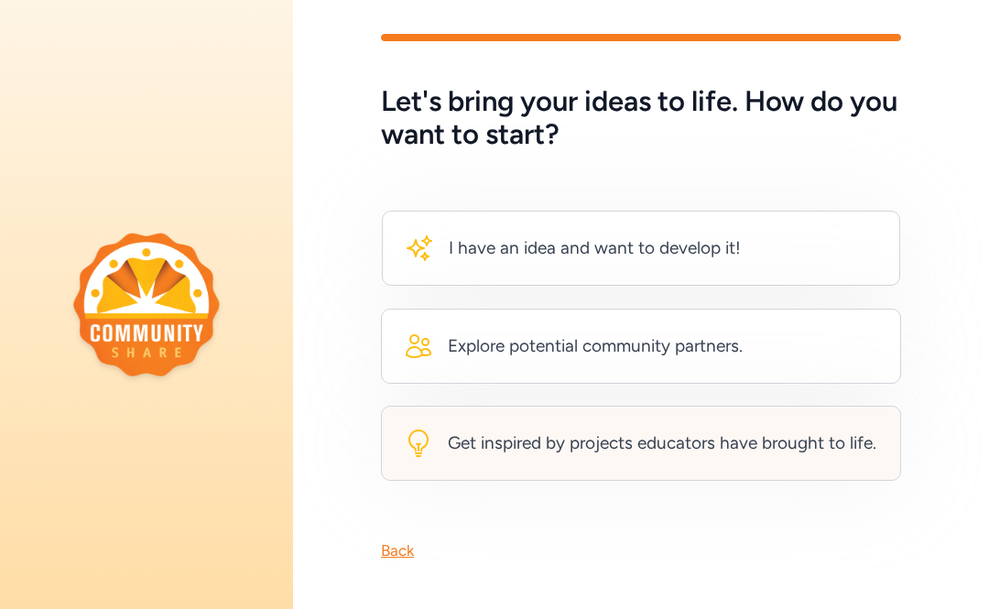
scroll to position [36, 0]
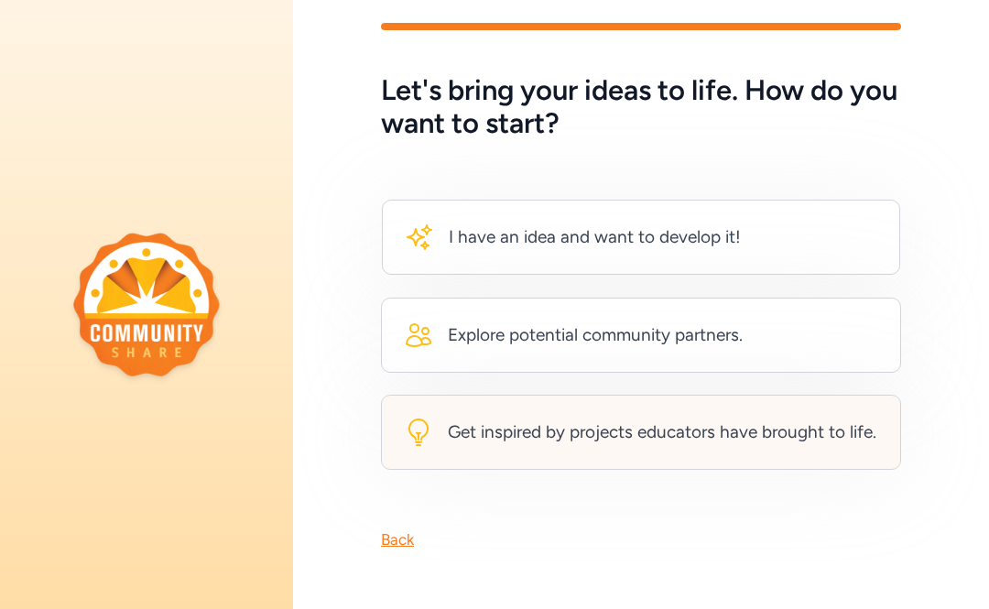
click at [561, 432] on div "Get inspired by projects educators have brought to life." at bounding box center [662, 432] width 428 height 26
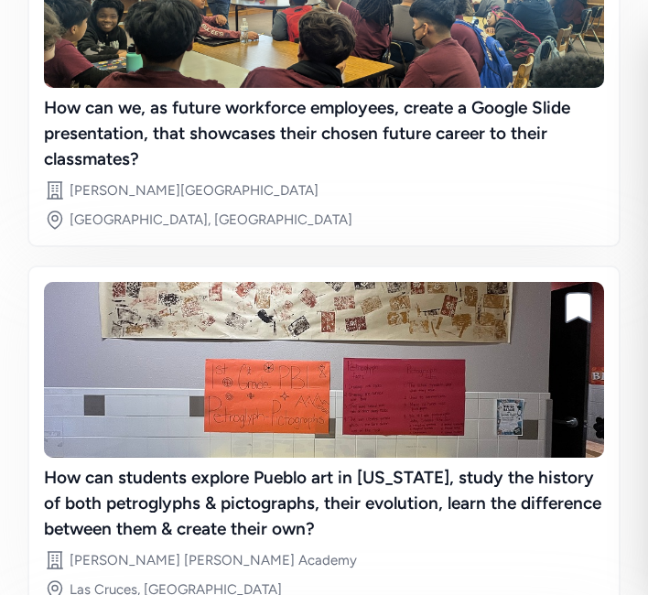
scroll to position [978, 0]
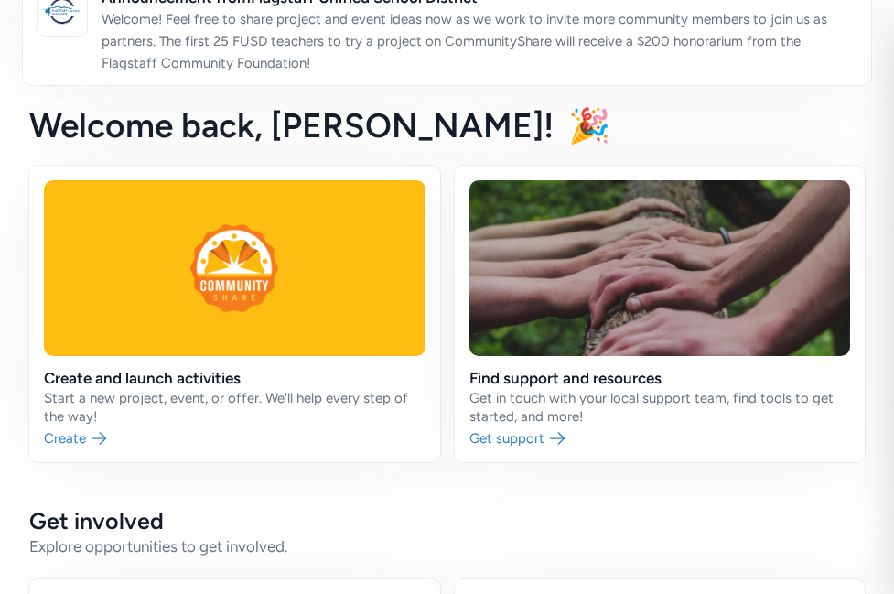
scroll to position [140, 0]
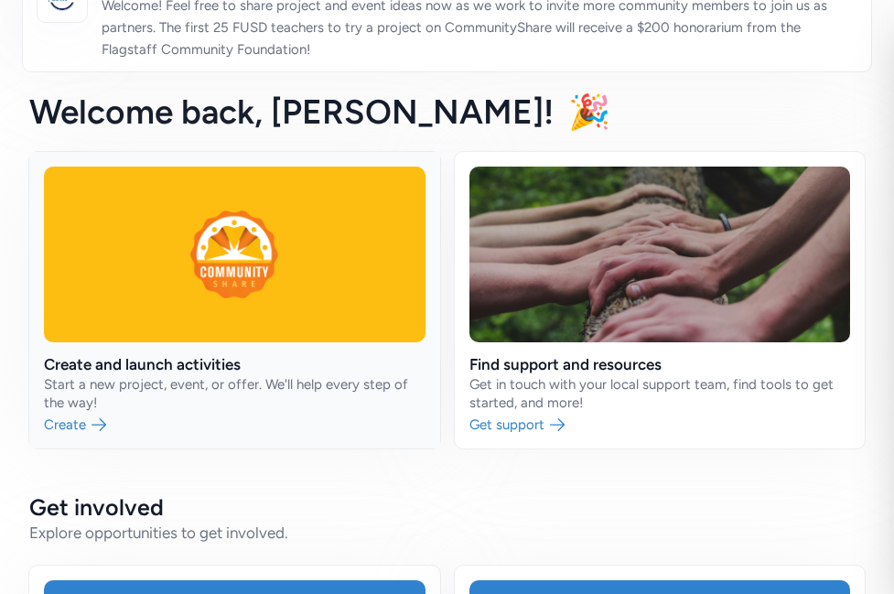
click at [211, 310] on link at bounding box center [234, 300] width 411 height 297
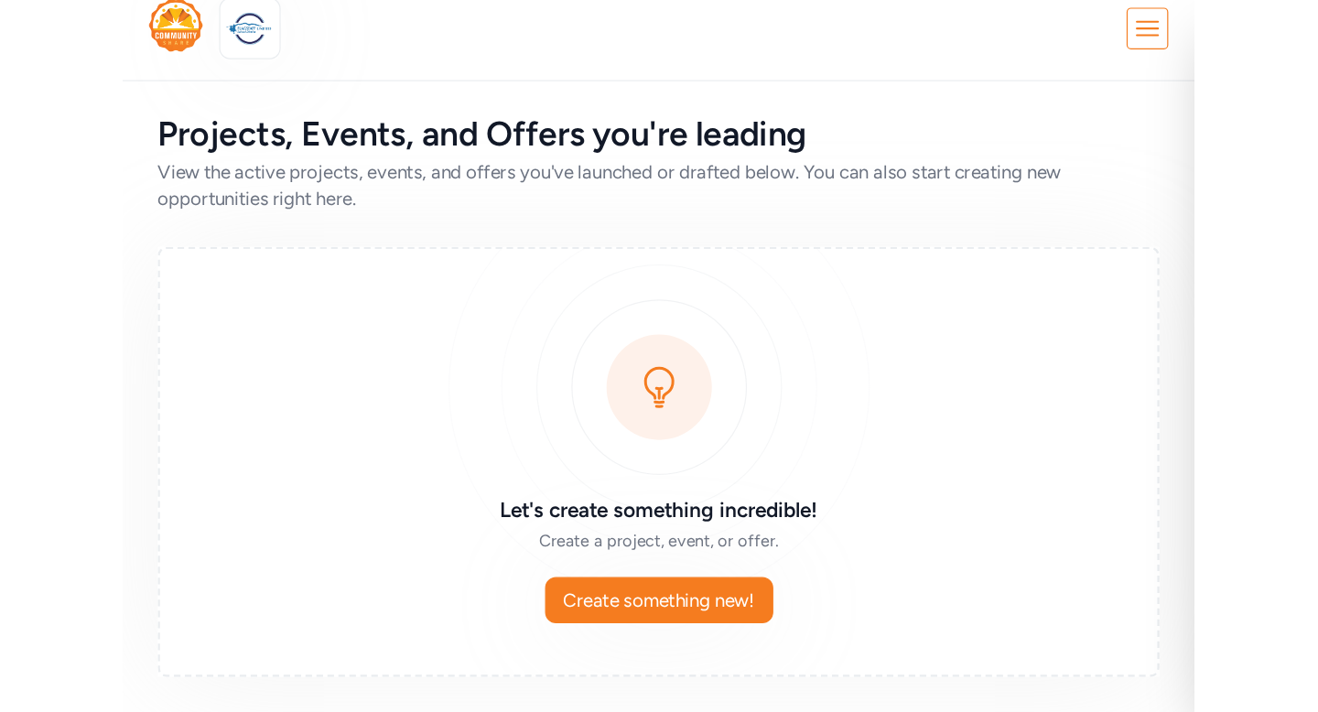
scroll to position [19, 0]
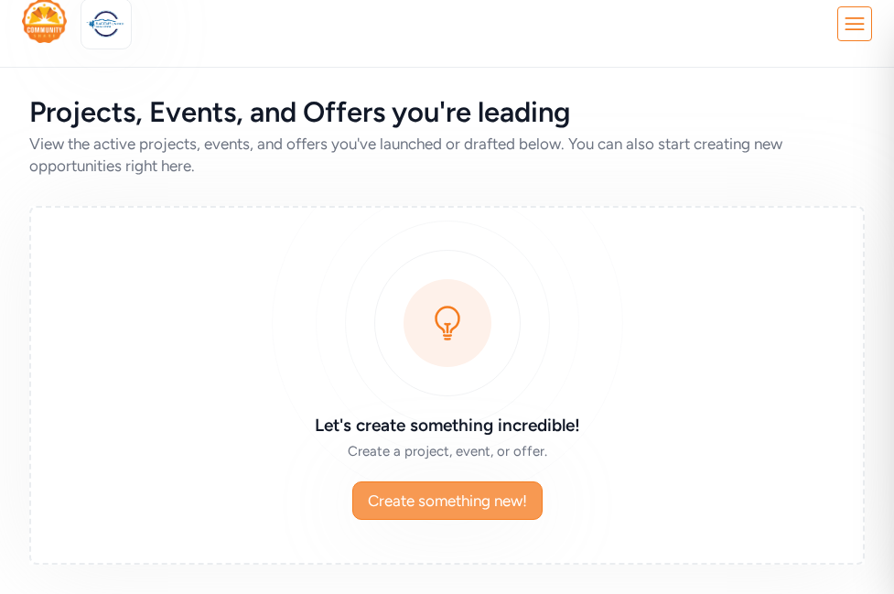
click at [427, 482] on button "Create something new!" at bounding box center [447, 501] width 190 height 38
